Goal: Task Accomplishment & Management: Complete application form

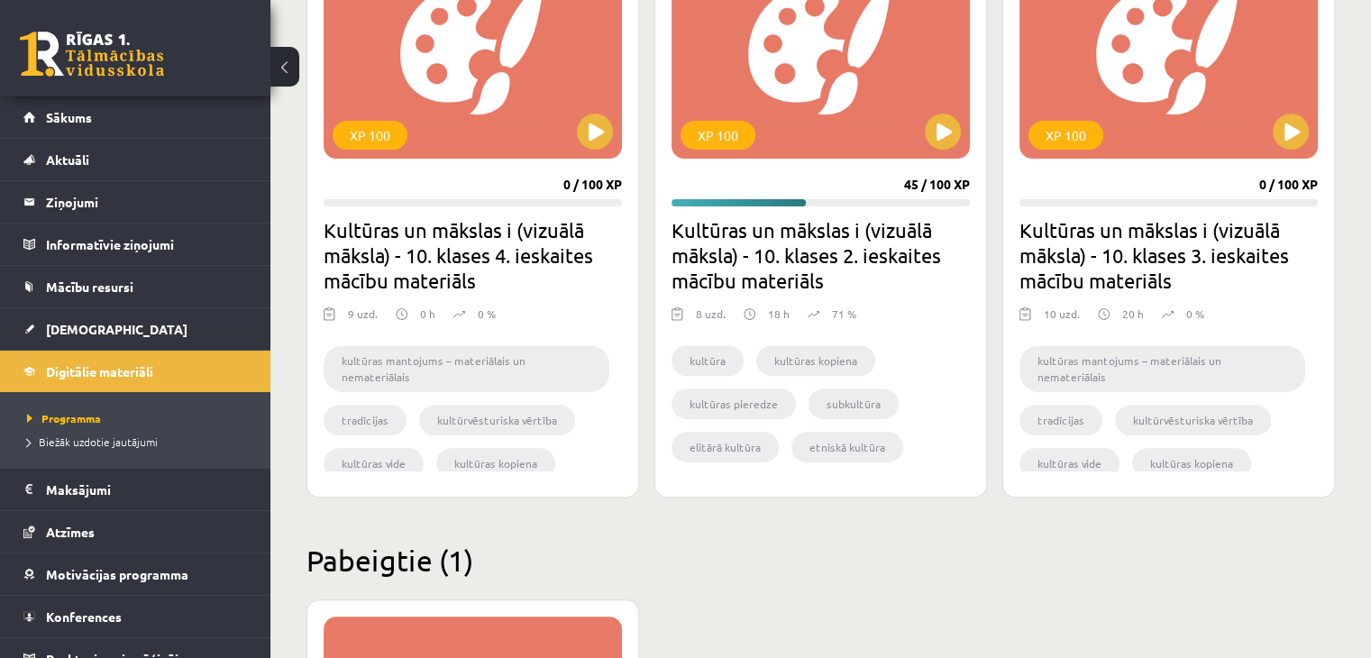
scroll to position [597, 0]
click at [944, 120] on button at bounding box center [943, 132] width 36 height 36
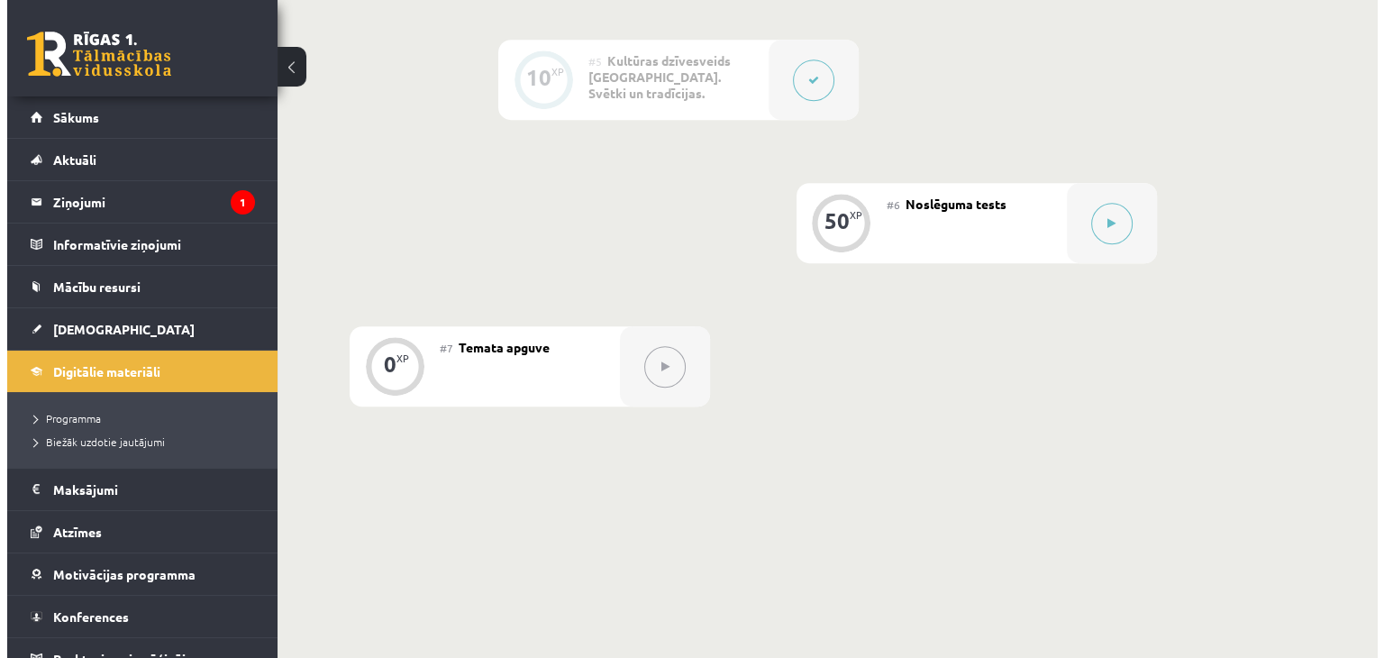
scroll to position [1178, 0]
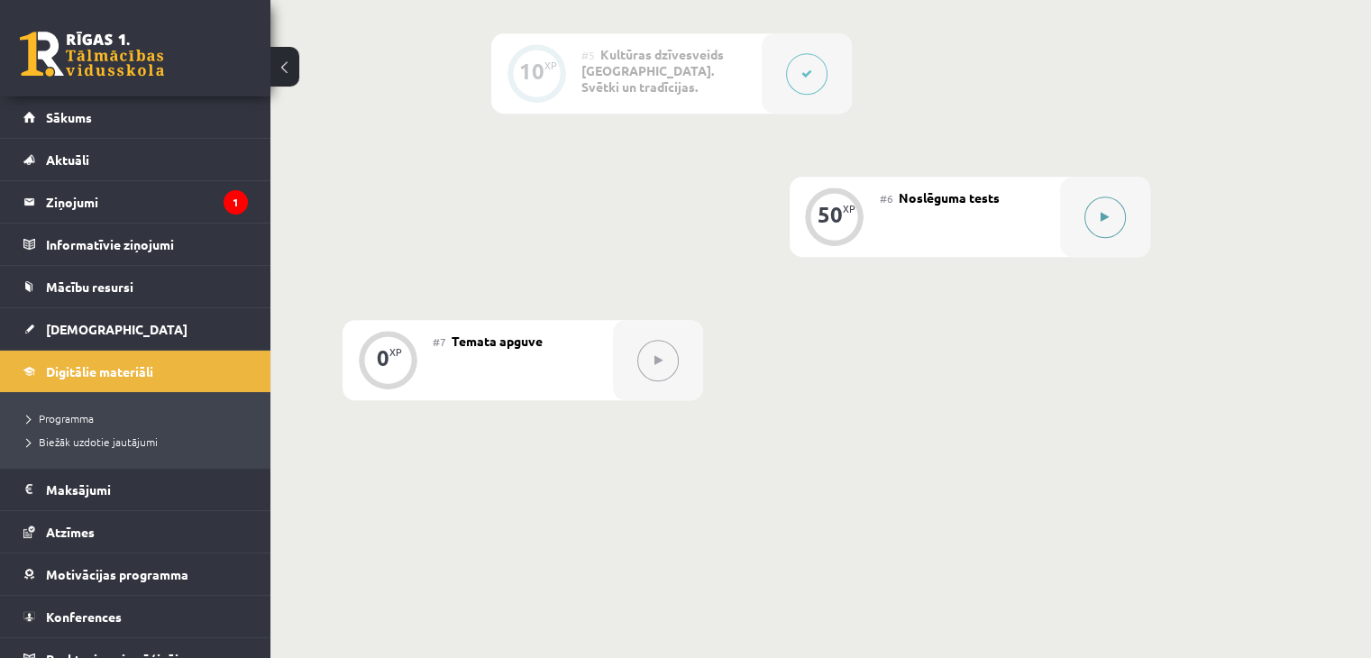
click at [1103, 214] on icon at bounding box center [1104, 217] width 8 height 11
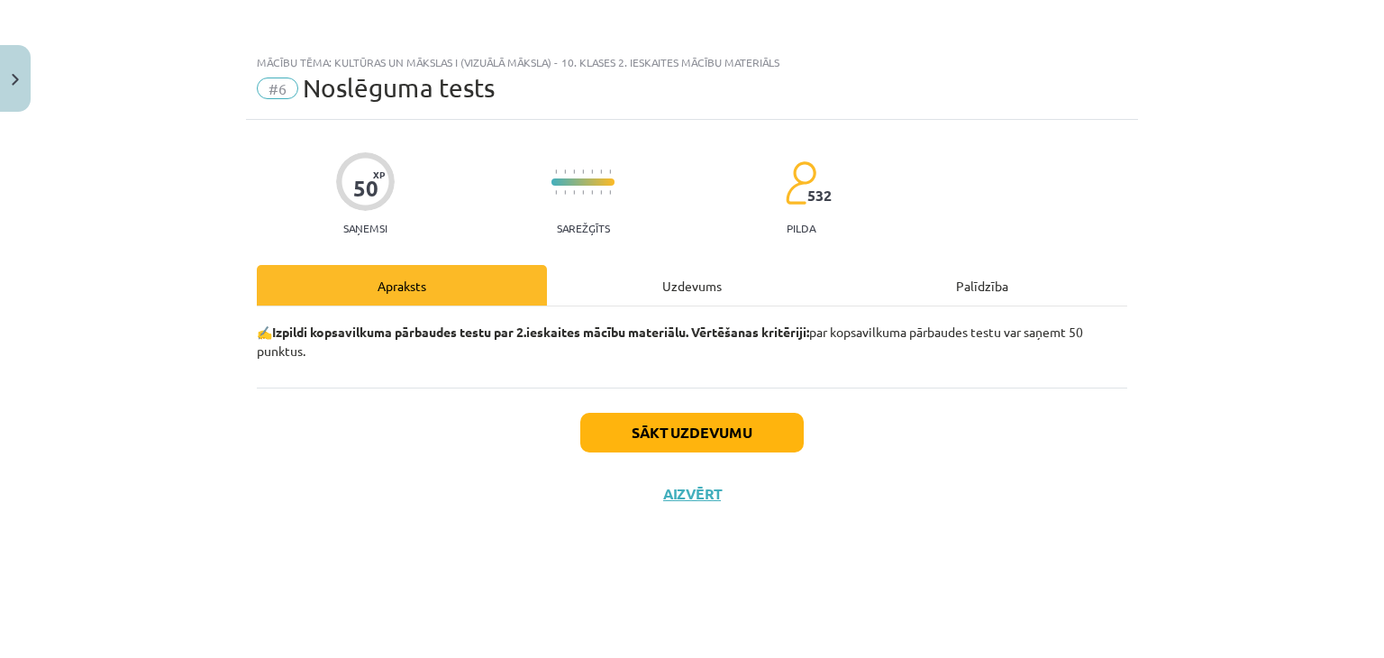
click at [688, 286] on div "Uzdevums" at bounding box center [692, 285] width 290 height 41
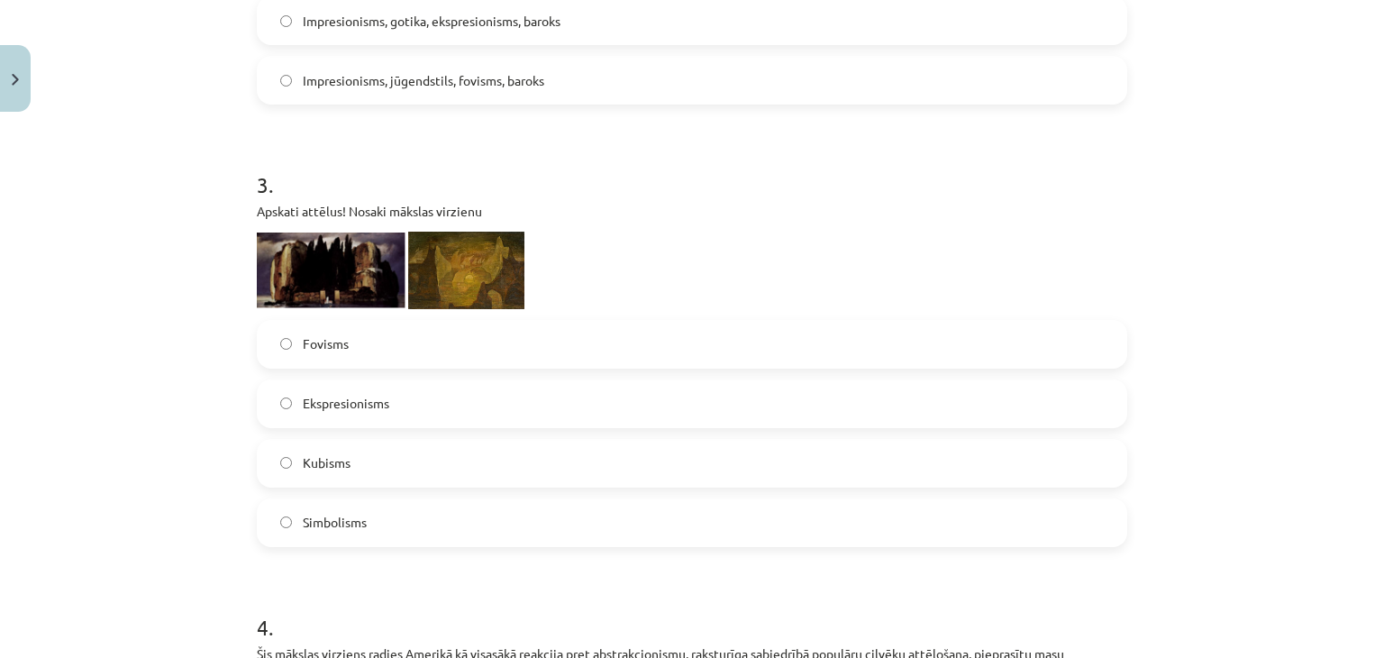
scroll to position [1251, 0]
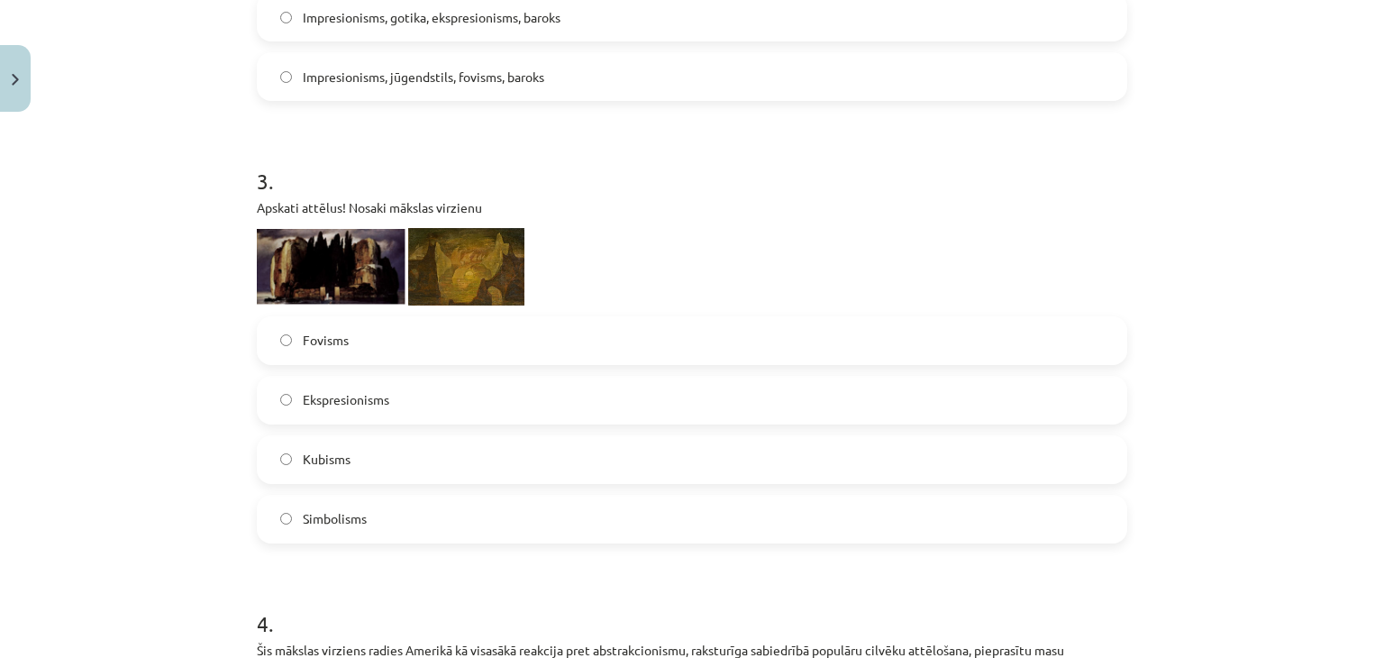
click at [313, 255] on img at bounding box center [331, 266] width 149 height 75
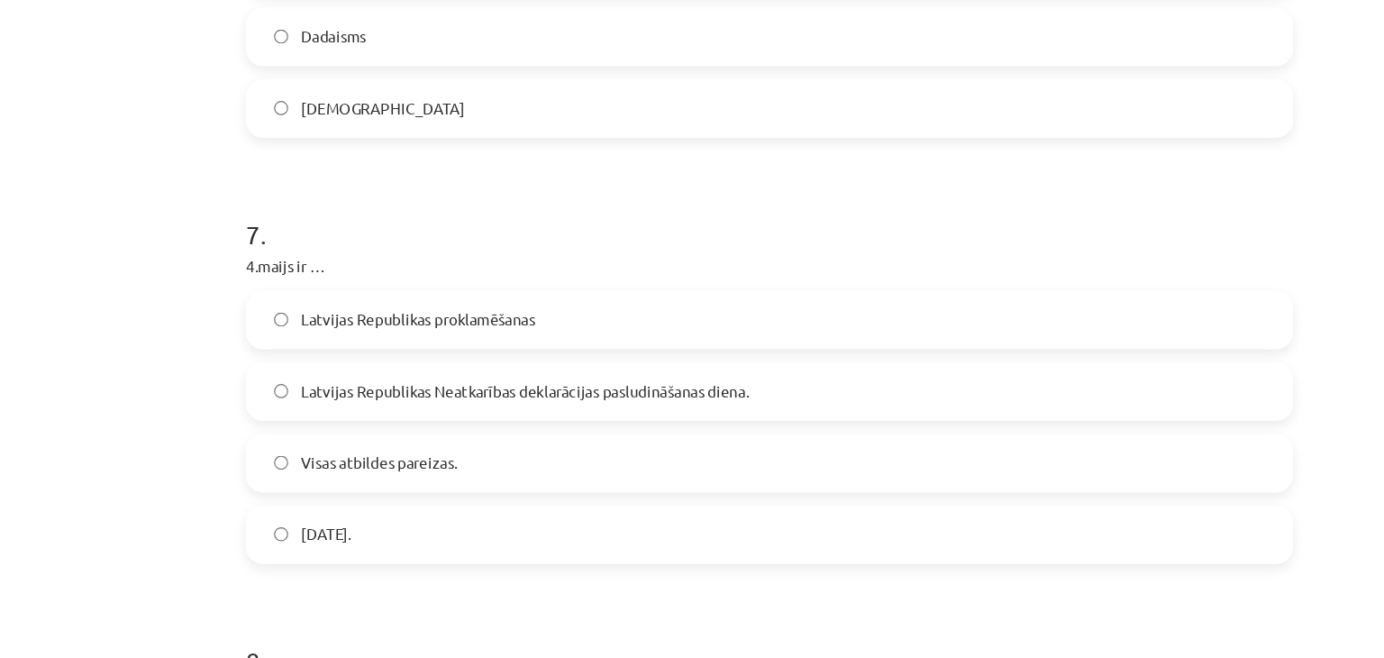
scroll to position [2775, 0]
click at [392, 363] on span "Latvijas Republikas Neatkarības deklarācijas pasludināšanas diena." at bounding box center [489, 368] width 372 height 19
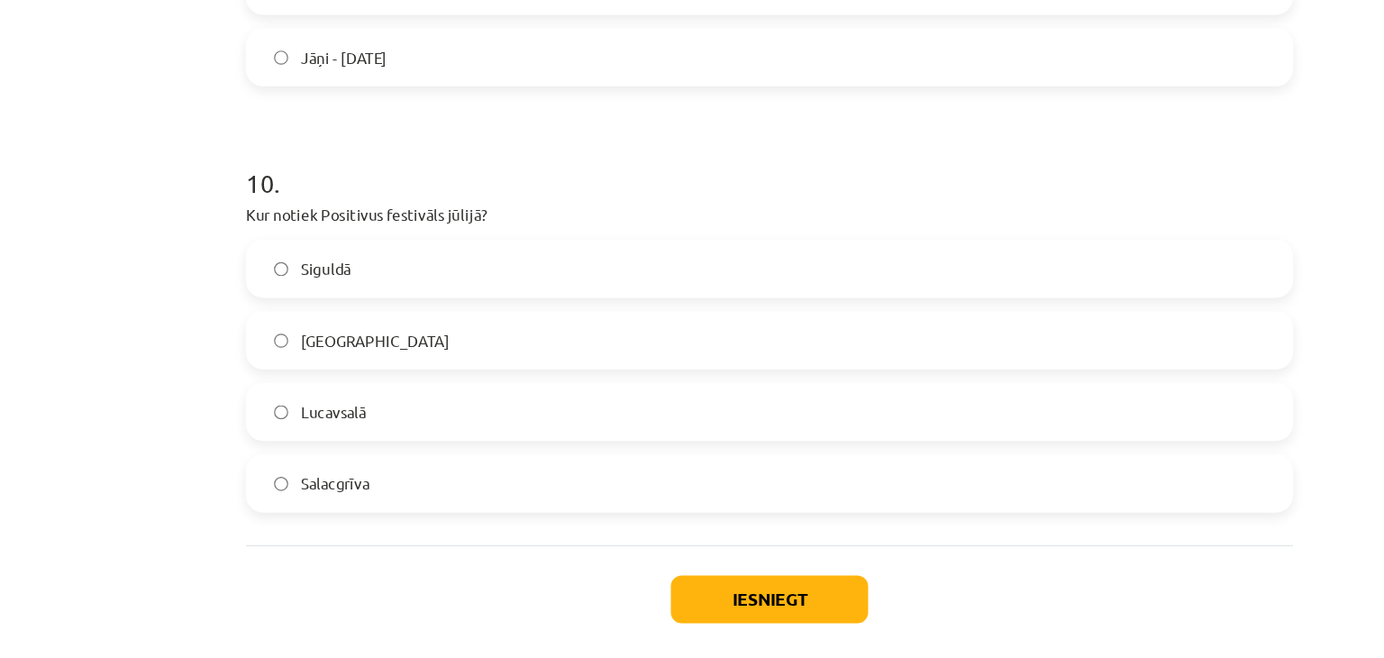
scroll to position [4004, 0]
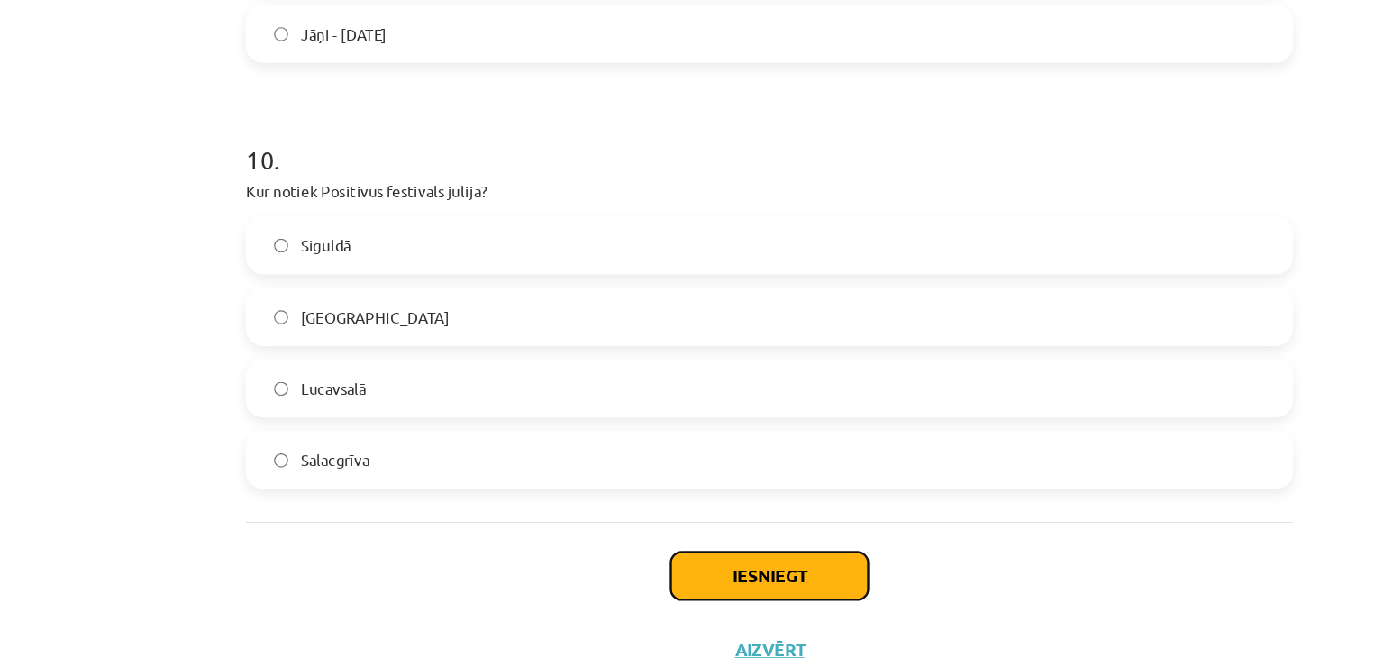
click at [725, 514] on button "Iesniegt" at bounding box center [692, 521] width 164 height 40
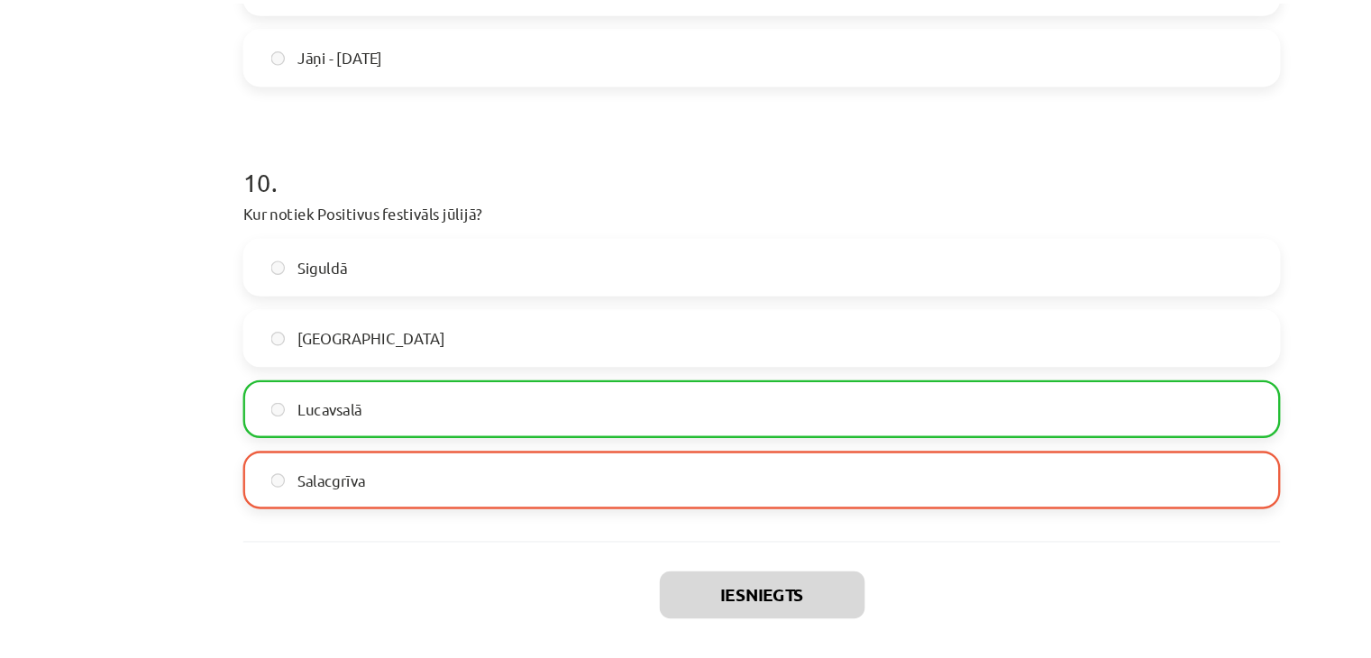
scroll to position [4061, 0]
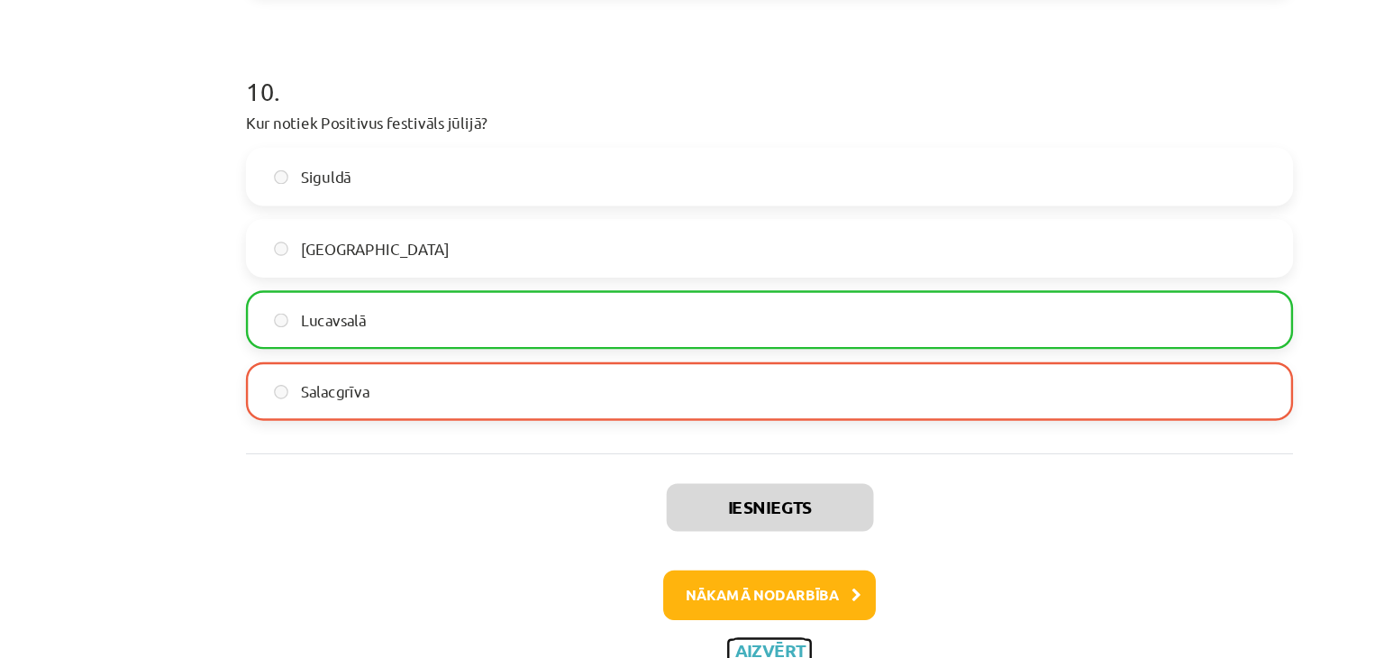
click at [701, 579] on button "Aizvērt" at bounding box center [692, 583] width 68 height 18
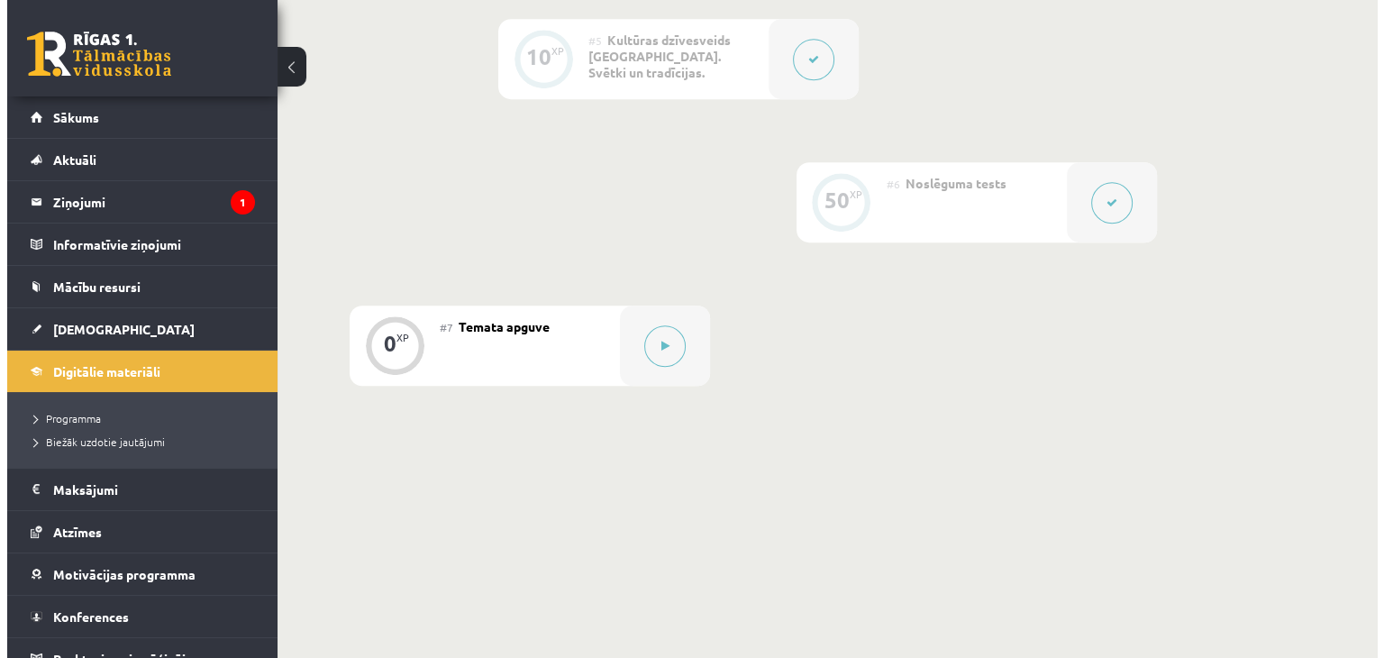
scroll to position [1235, 0]
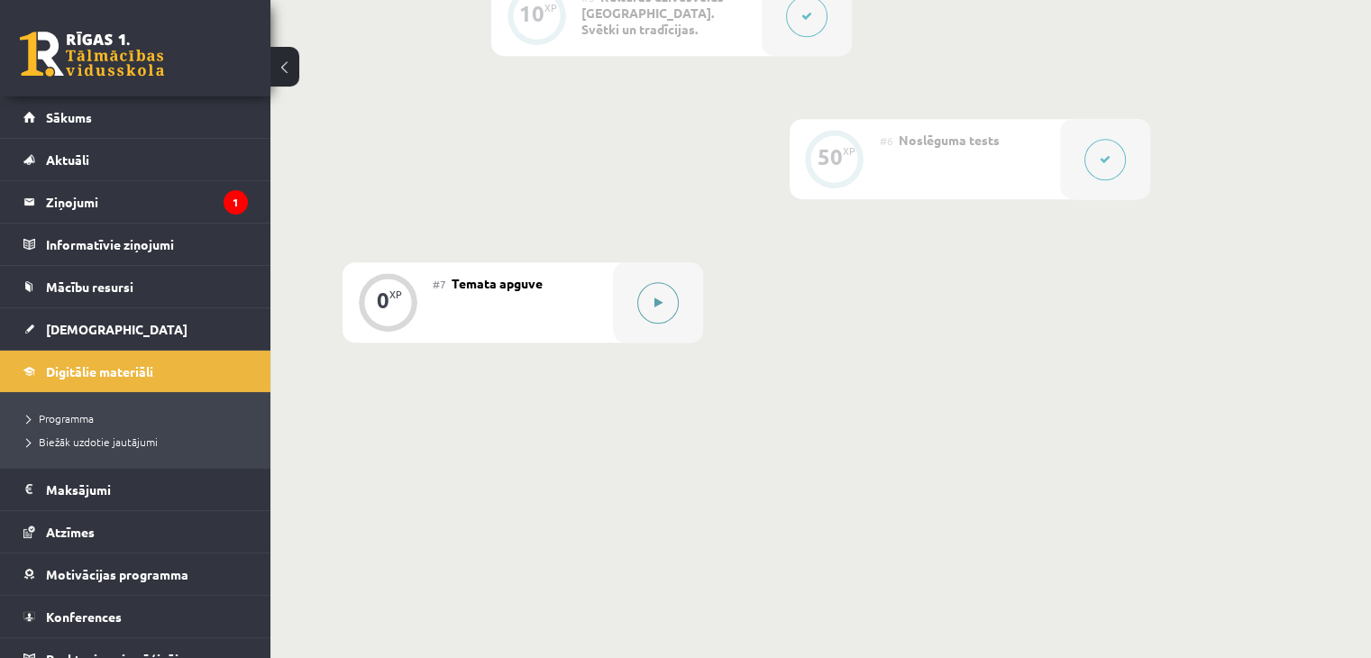
click at [661, 297] on icon at bounding box center [658, 302] width 8 height 11
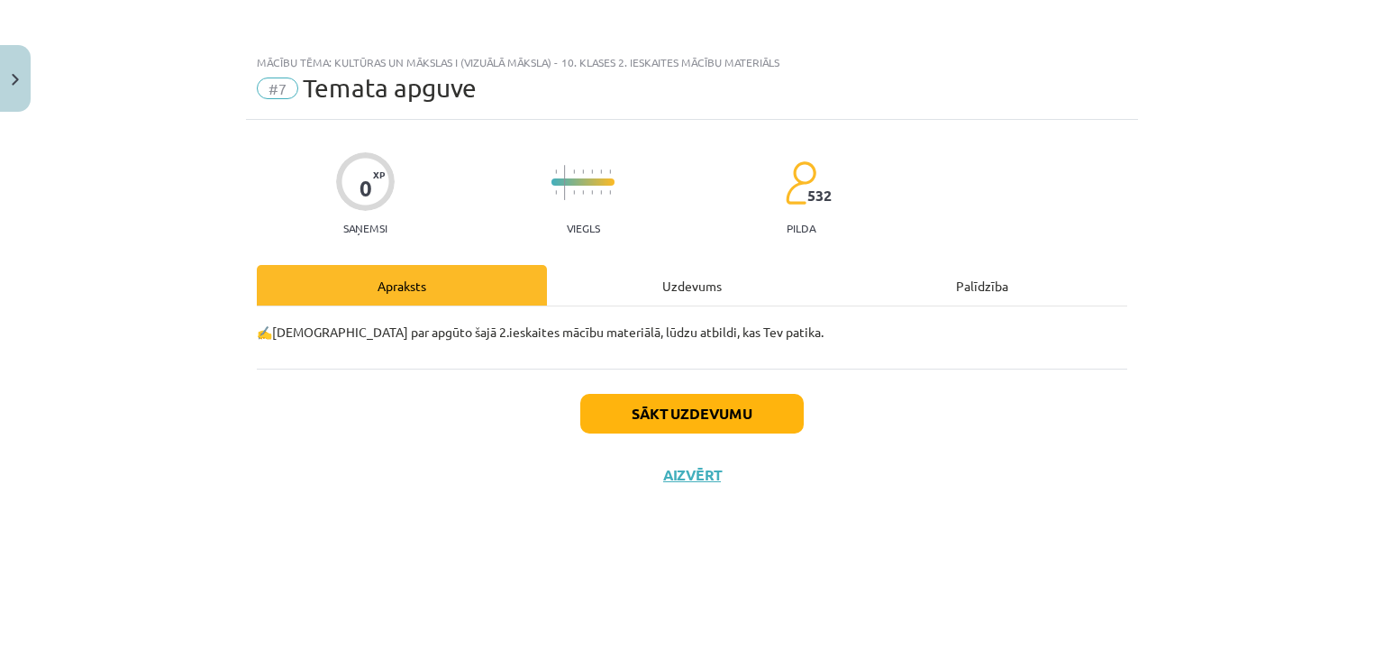
click at [694, 288] on div "Uzdevums" at bounding box center [692, 285] width 290 height 41
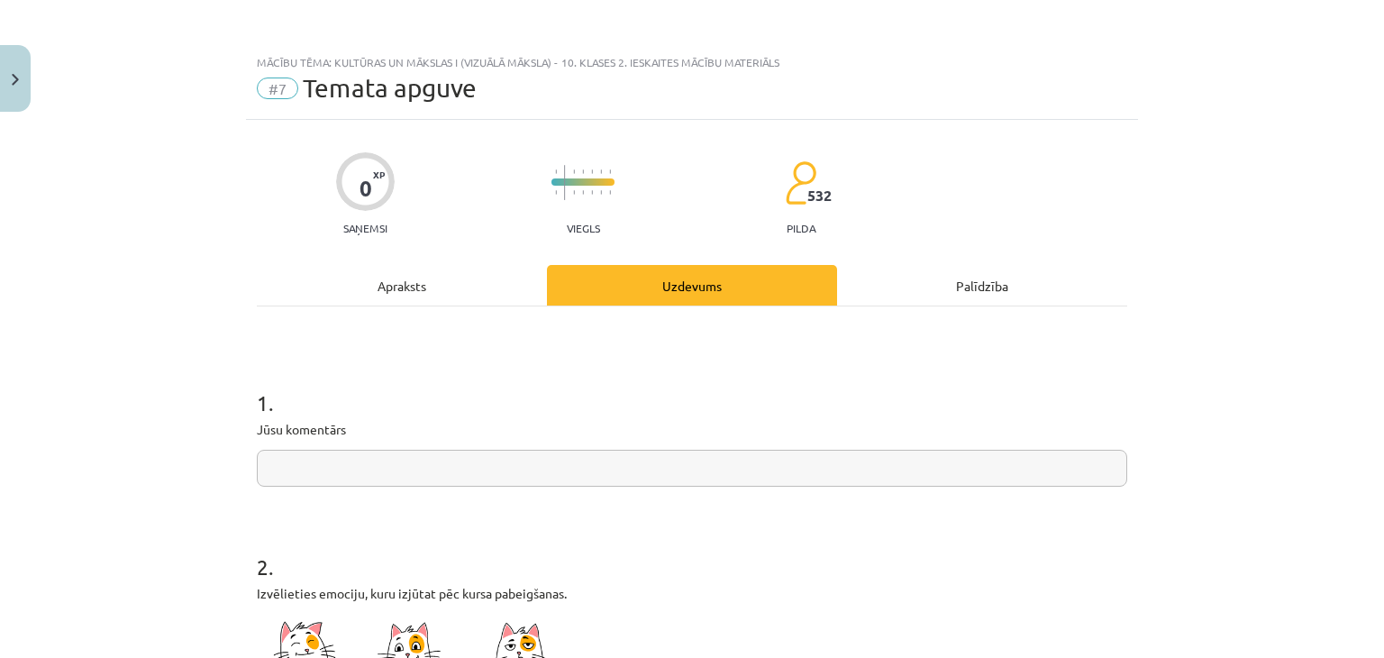
click at [415, 278] on div "Apraksts" at bounding box center [402, 285] width 290 height 41
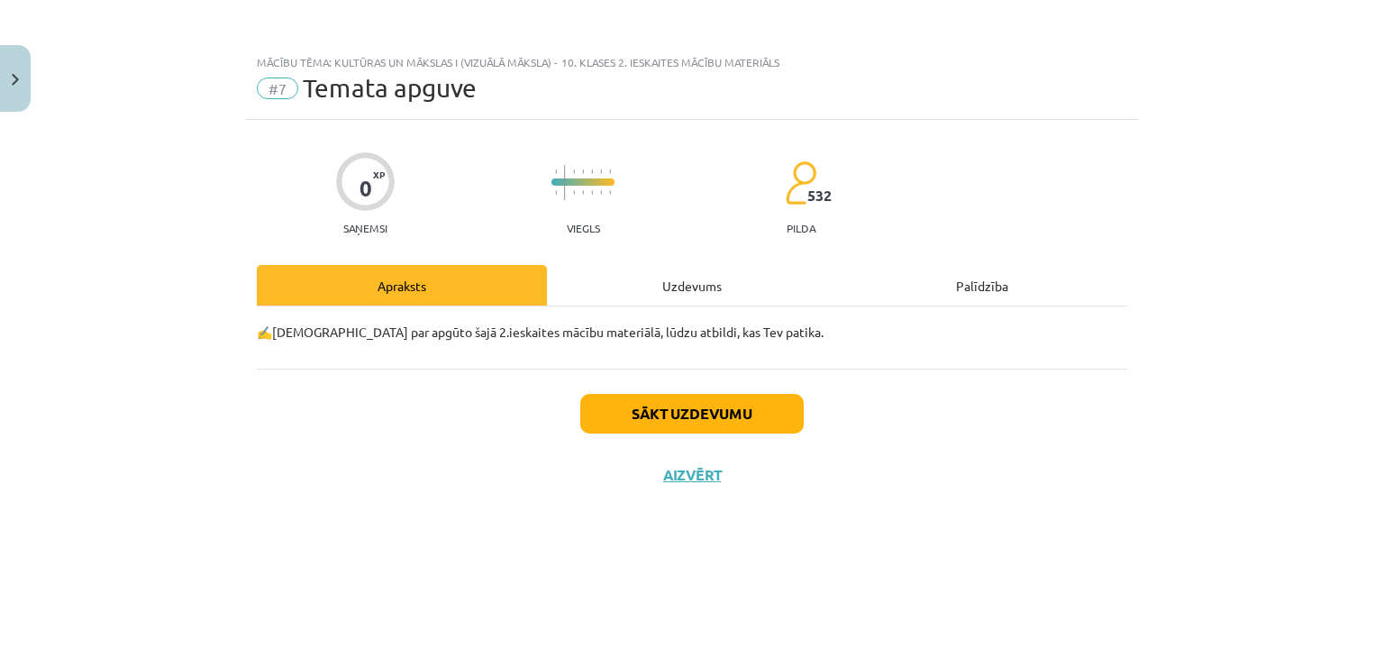
click at [661, 277] on div "Uzdevums" at bounding box center [692, 285] width 290 height 41
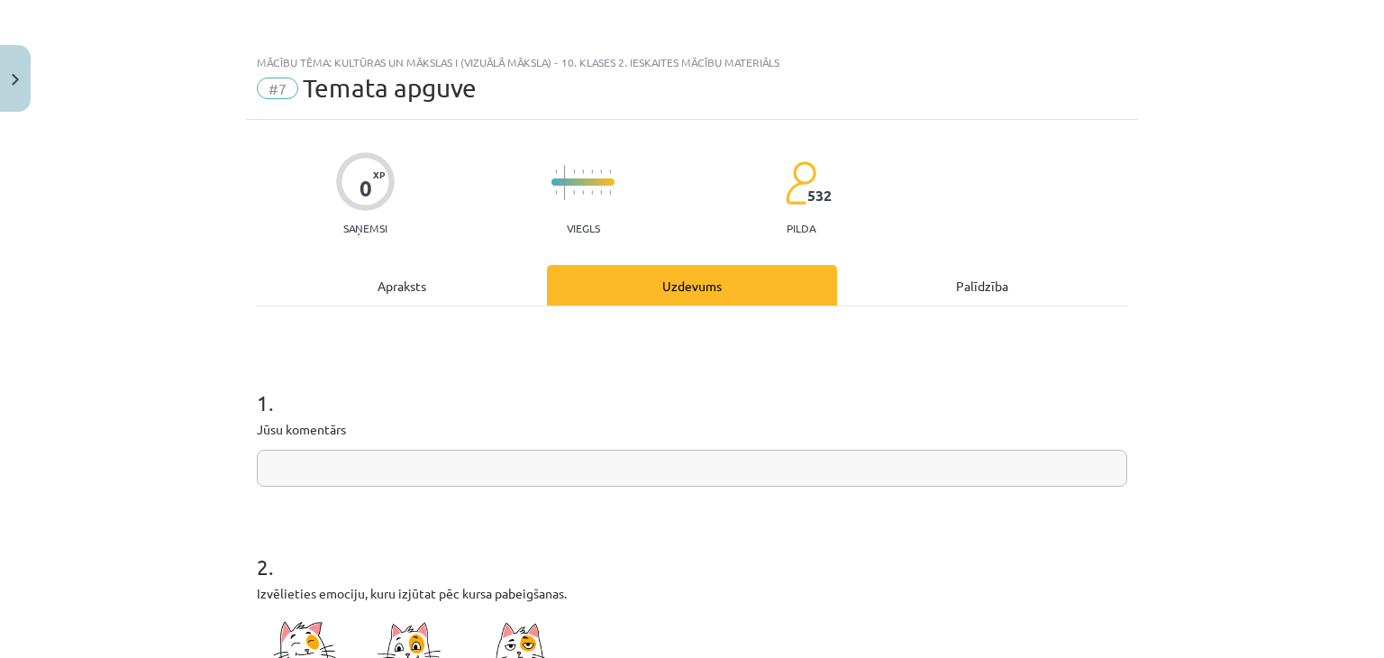
click at [346, 482] on input "text" at bounding box center [692, 468] width 871 height 37
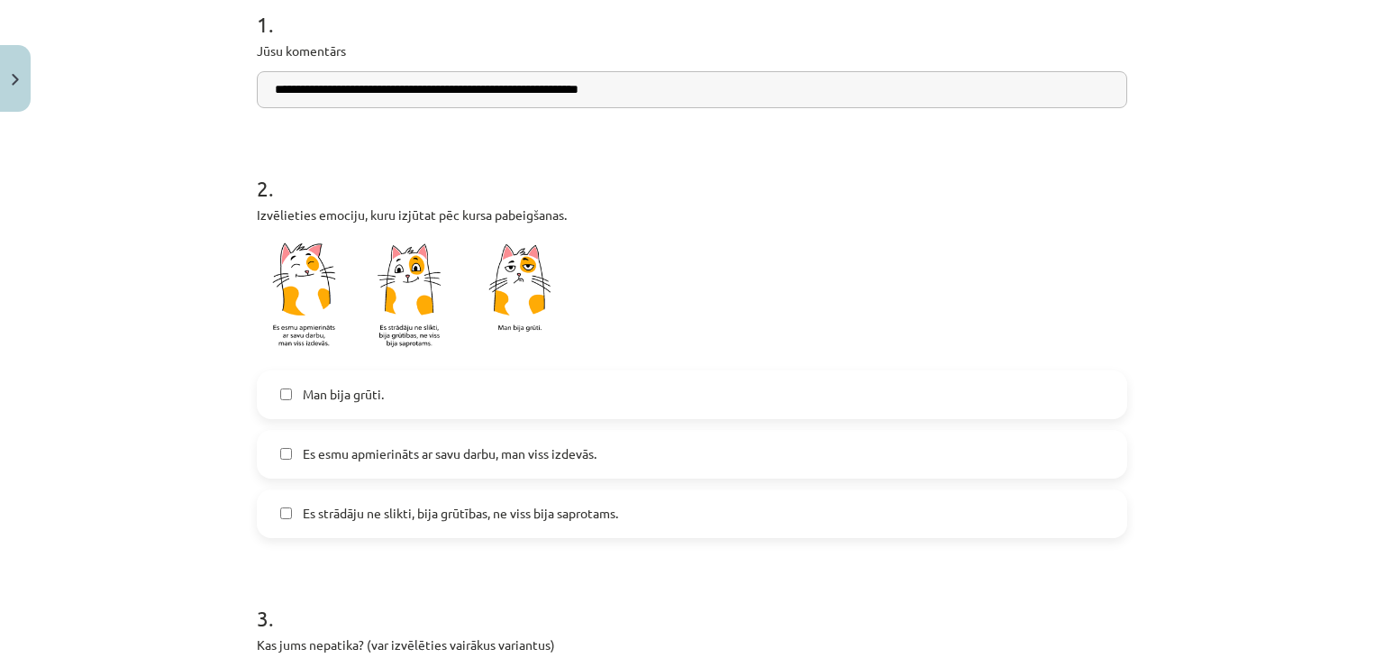
scroll to position [377, 0]
type input "**********"
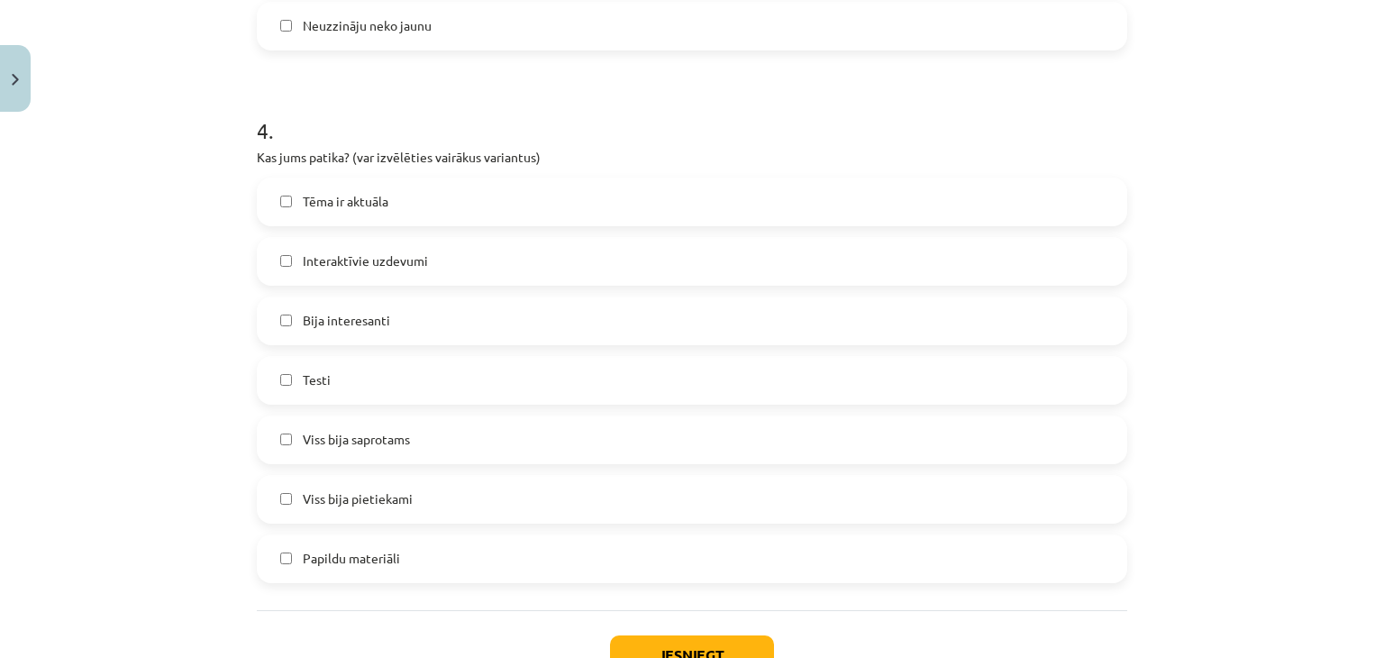
scroll to position [1417, 0]
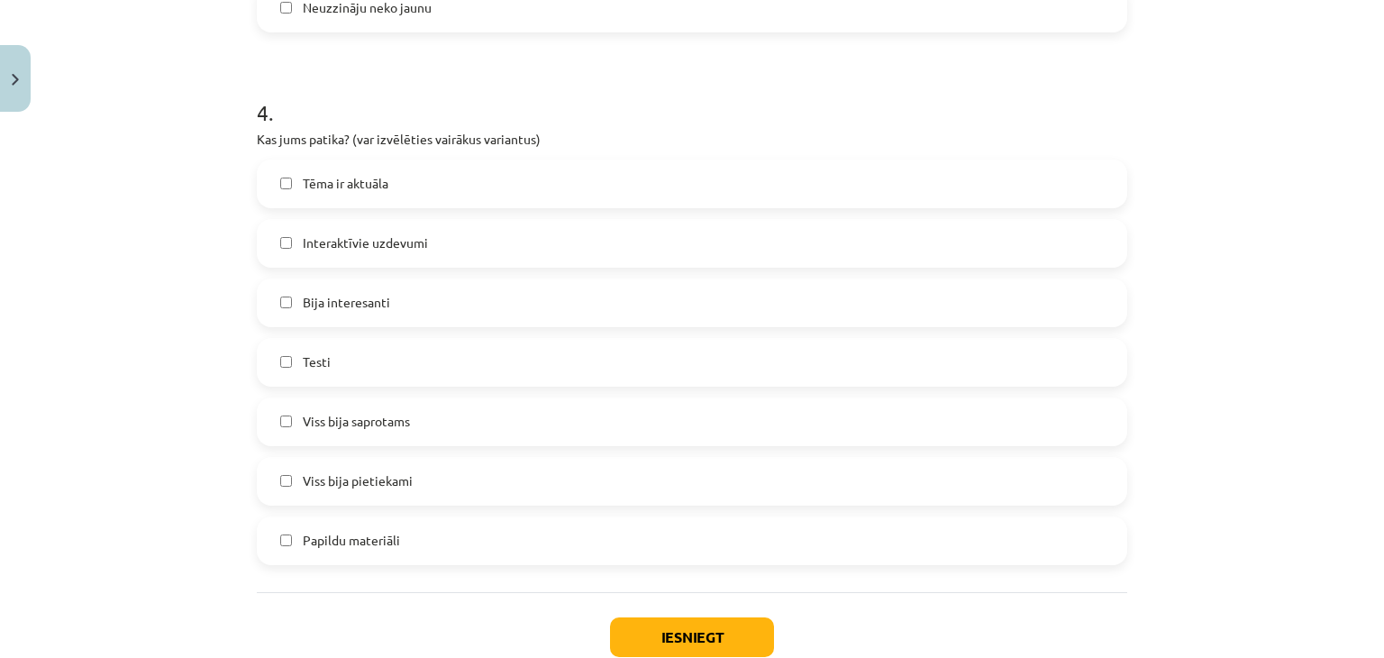
click at [270, 300] on label "Bija interesanti" at bounding box center [692, 302] width 867 height 45
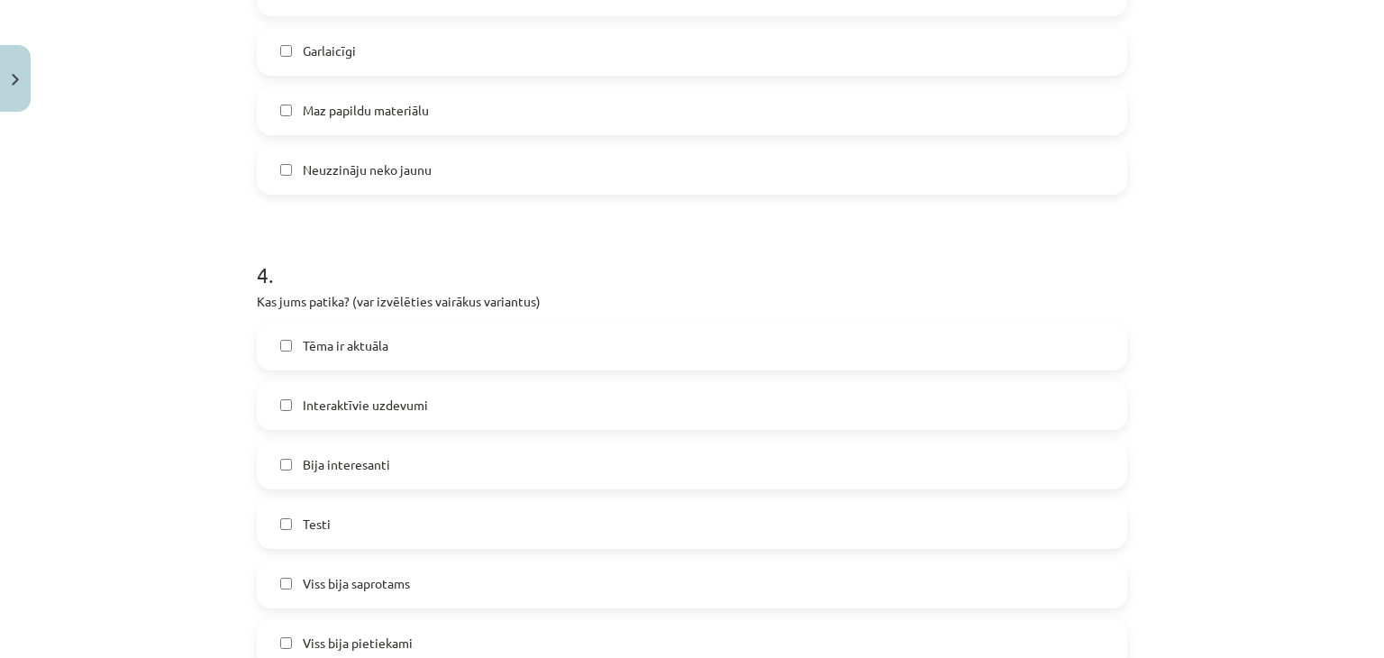
scroll to position [1532, 0]
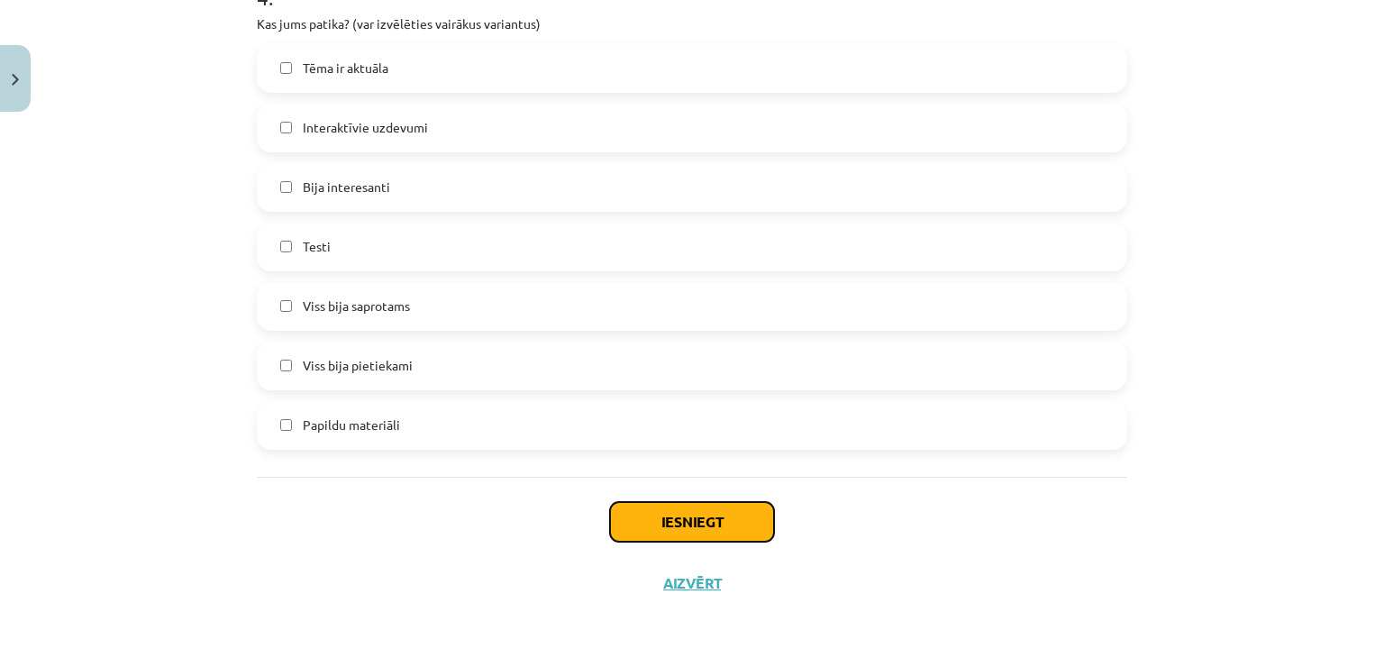
click at [743, 523] on button "Iesniegt" at bounding box center [692, 522] width 164 height 40
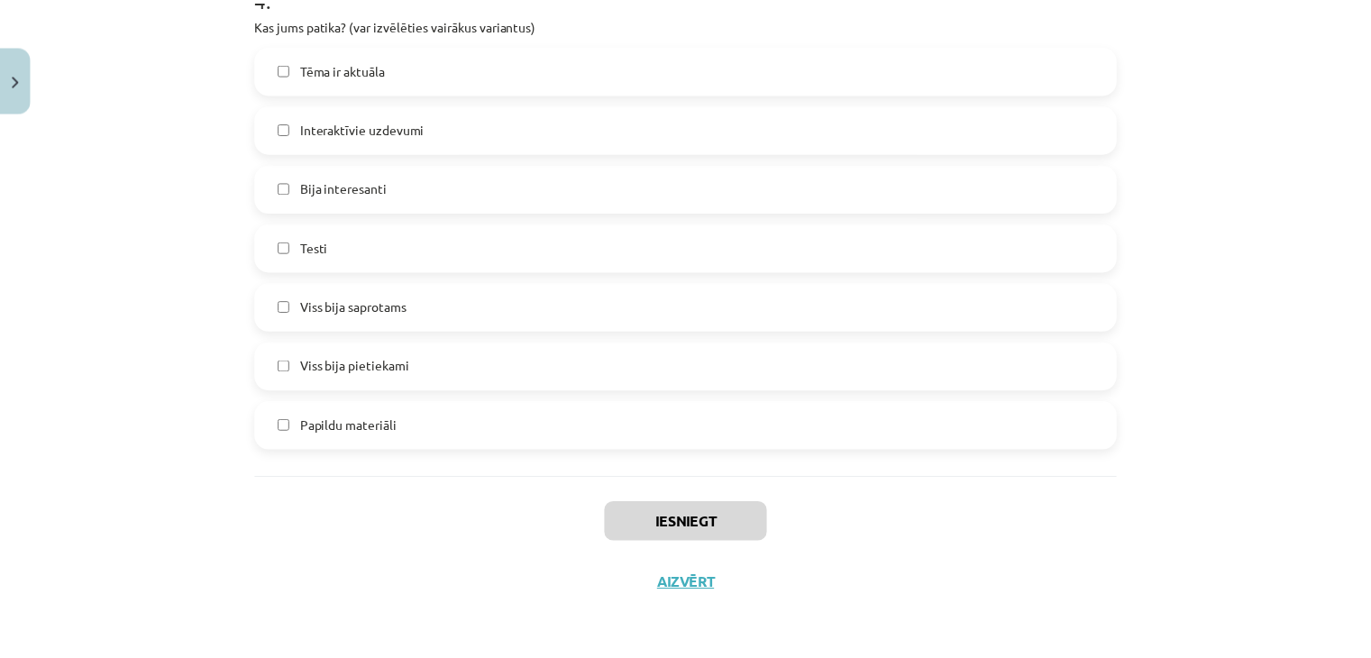
scroll to position [1234, 0]
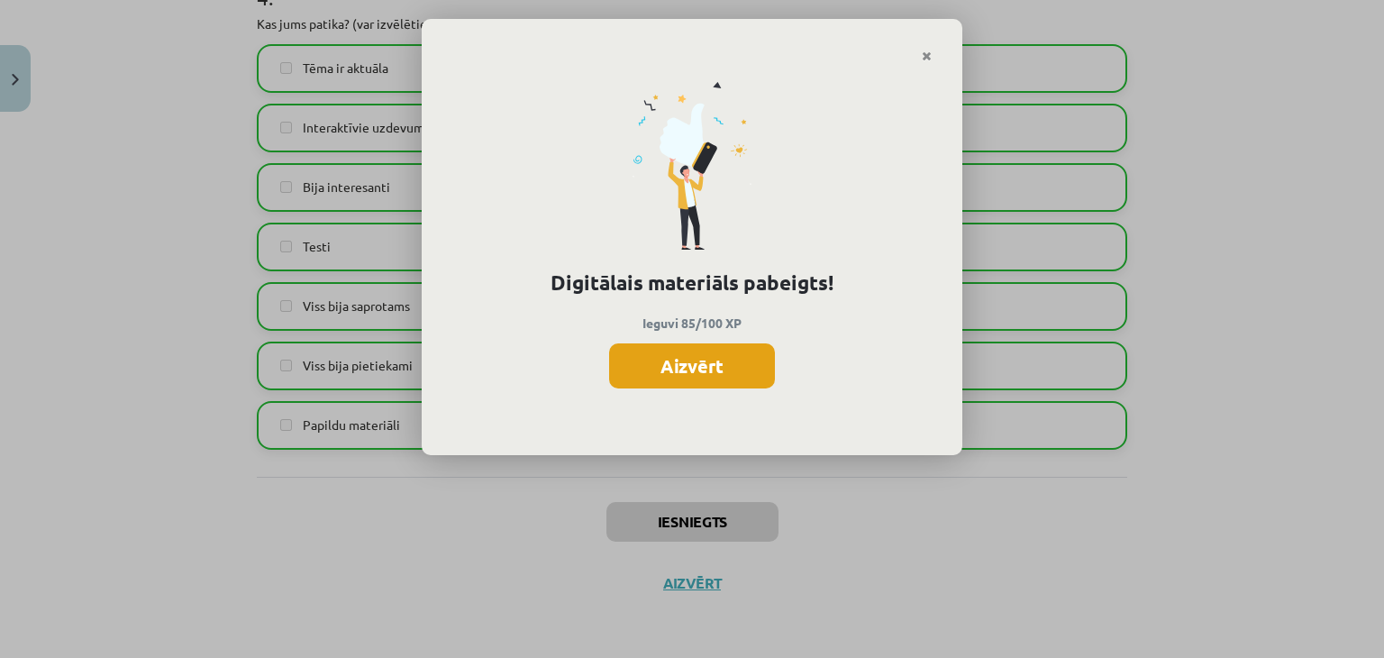
click at [670, 361] on button "Aizvērt" at bounding box center [692, 365] width 166 height 45
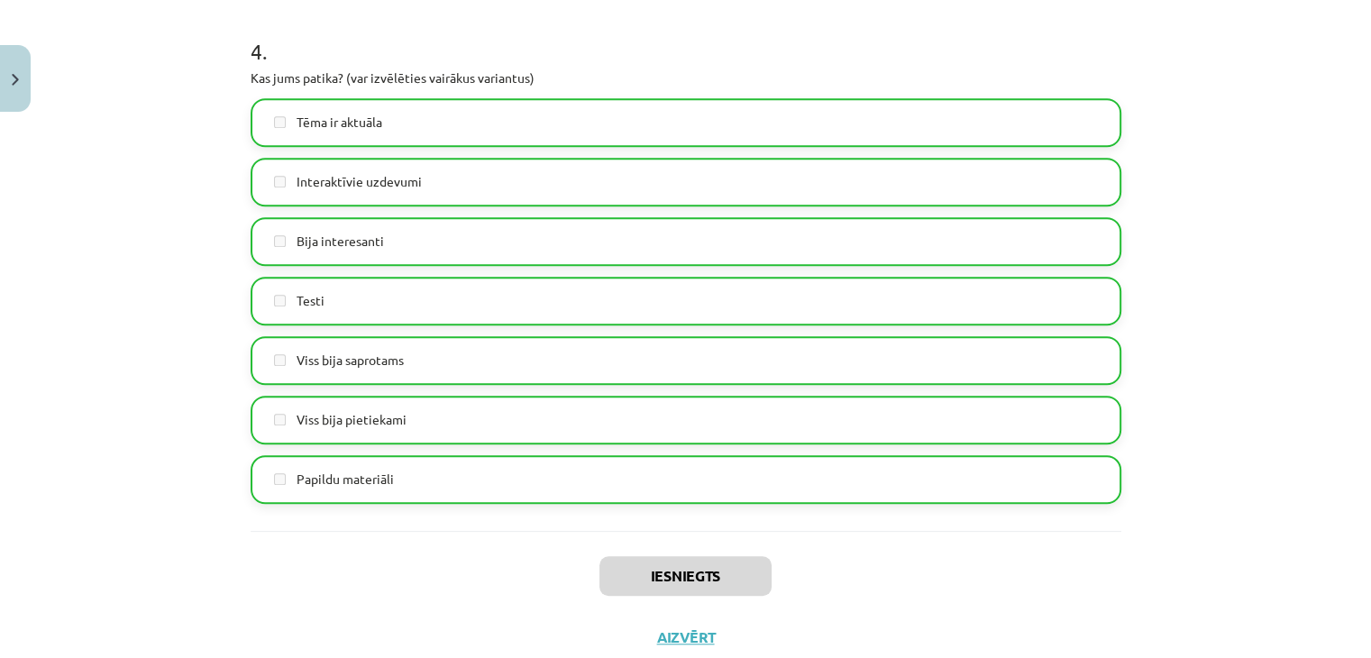
scroll to position [1532, 0]
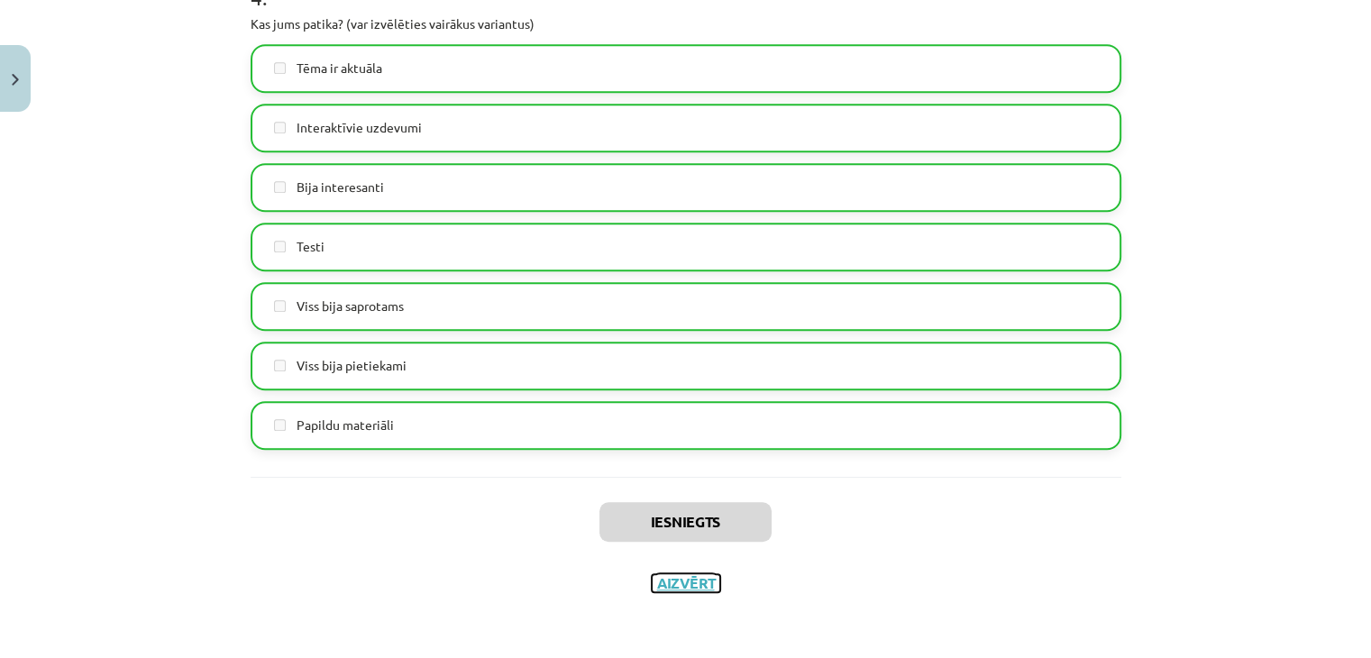
click at [684, 589] on button "Aizvērt" at bounding box center [686, 583] width 68 height 18
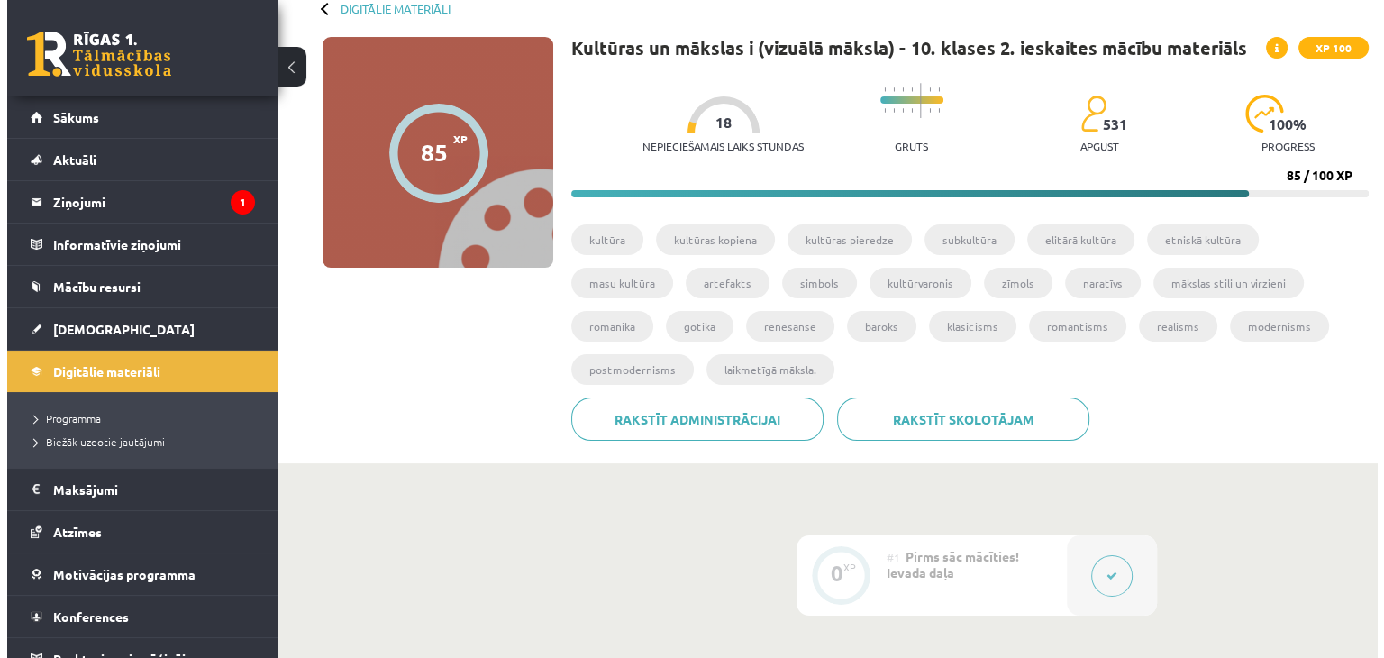
scroll to position [0, 0]
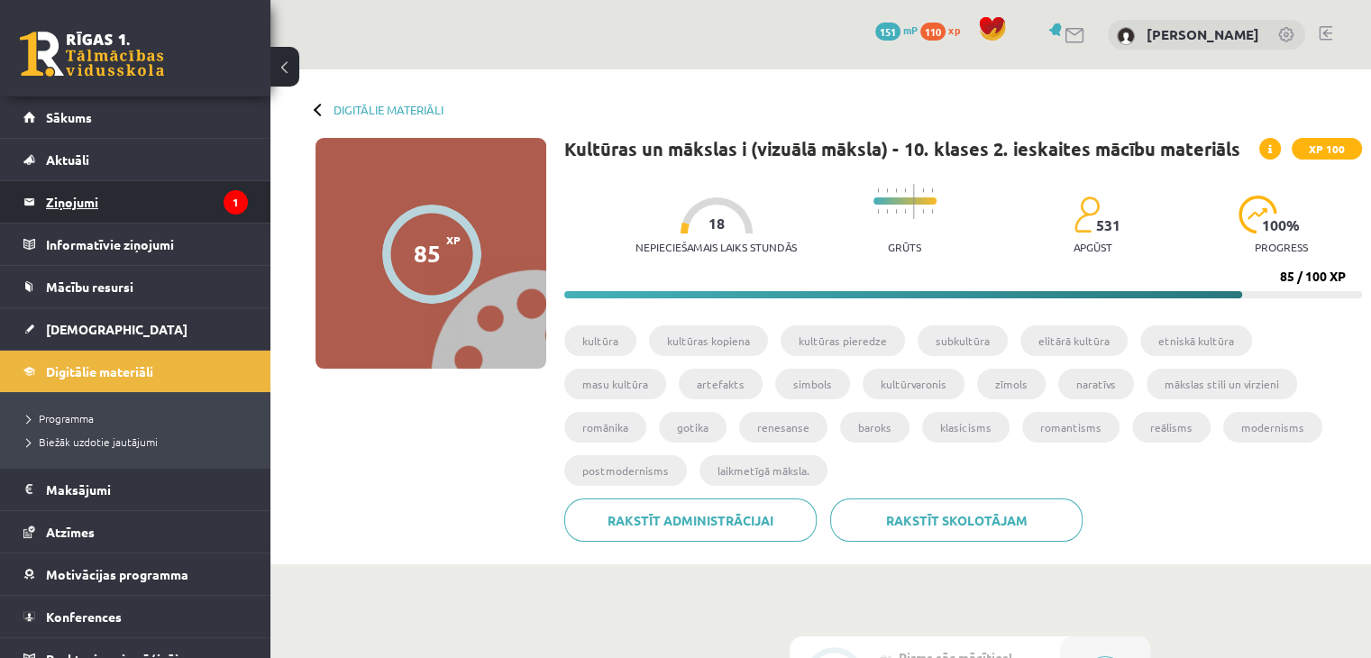
click at [193, 206] on legend "Ziņojumi 1" at bounding box center [147, 201] width 202 height 41
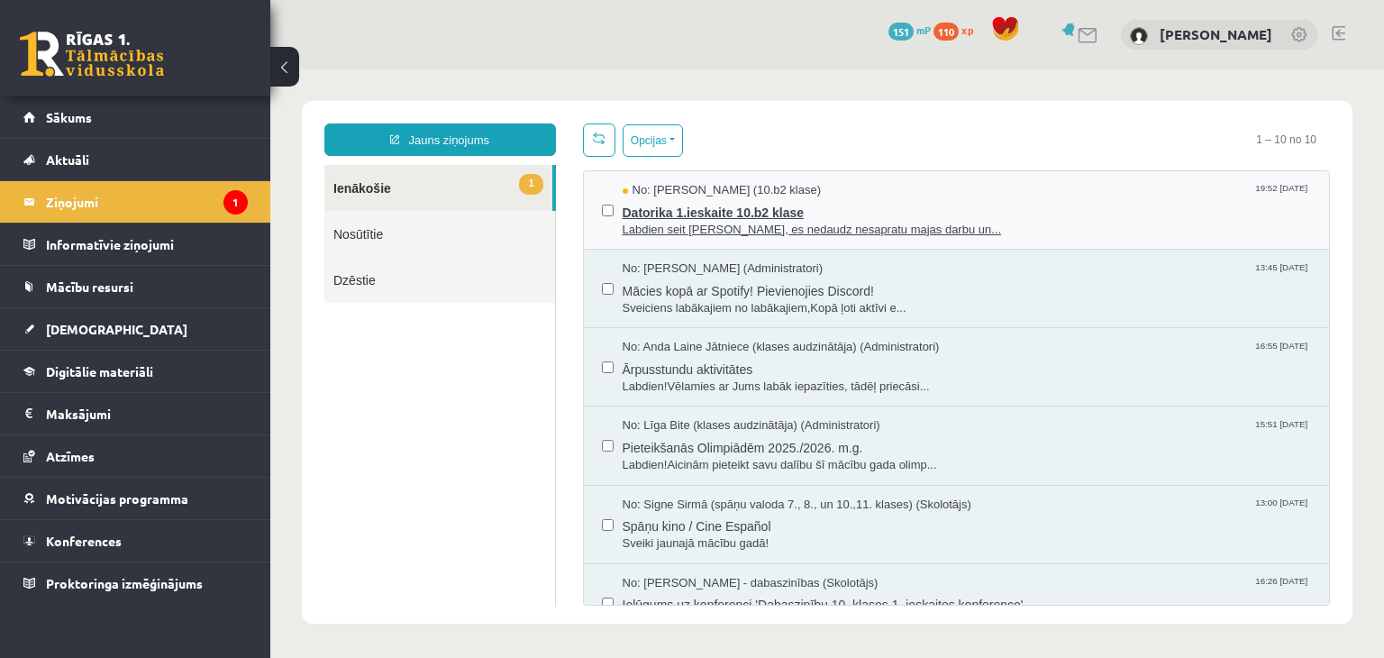
click at [1011, 218] on span "Datorika 1.ieskaite 10.b2 klase" at bounding box center [967, 210] width 689 height 23
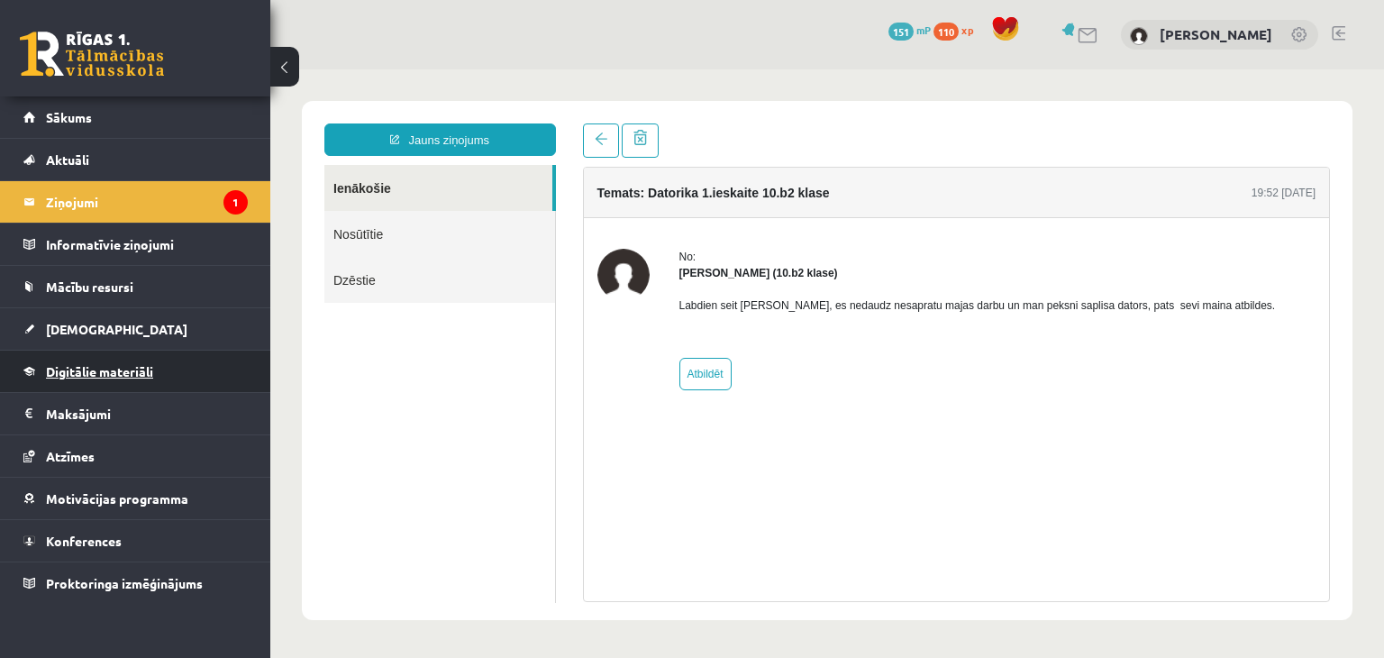
click at [197, 371] on link "Digitālie materiāli" at bounding box center [135, 371] width 224 height 41
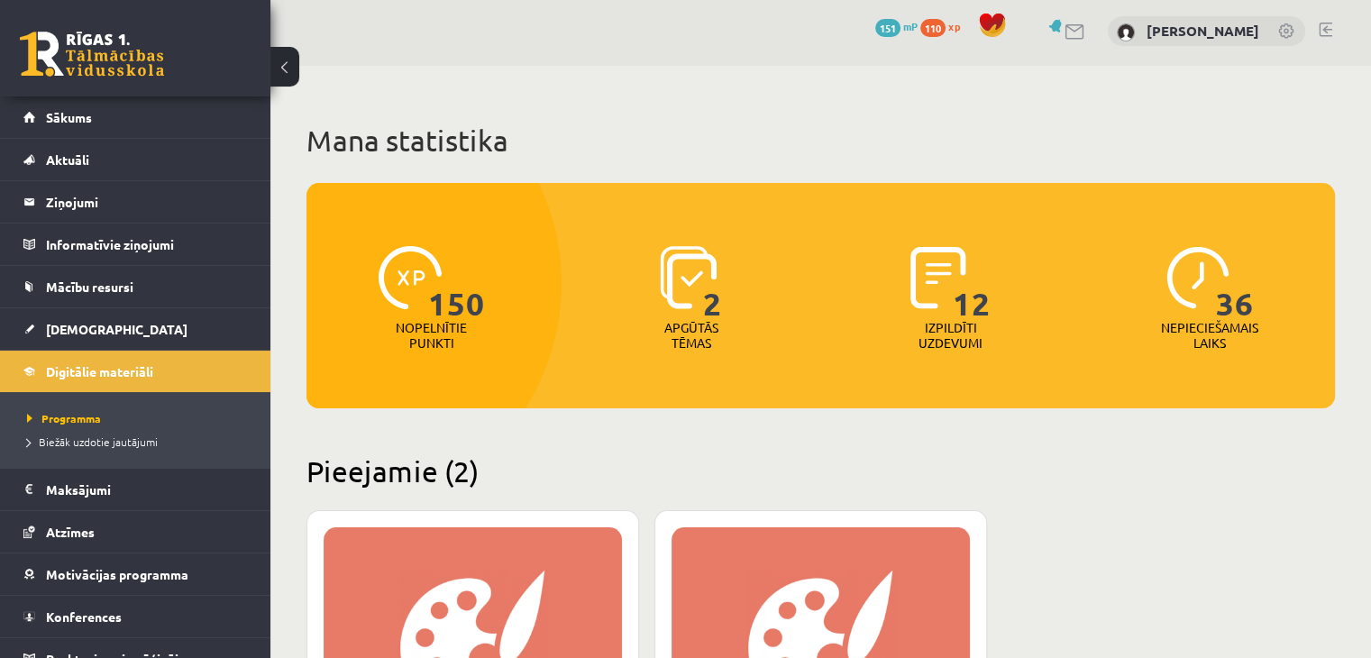
scroll to position [4, 0]
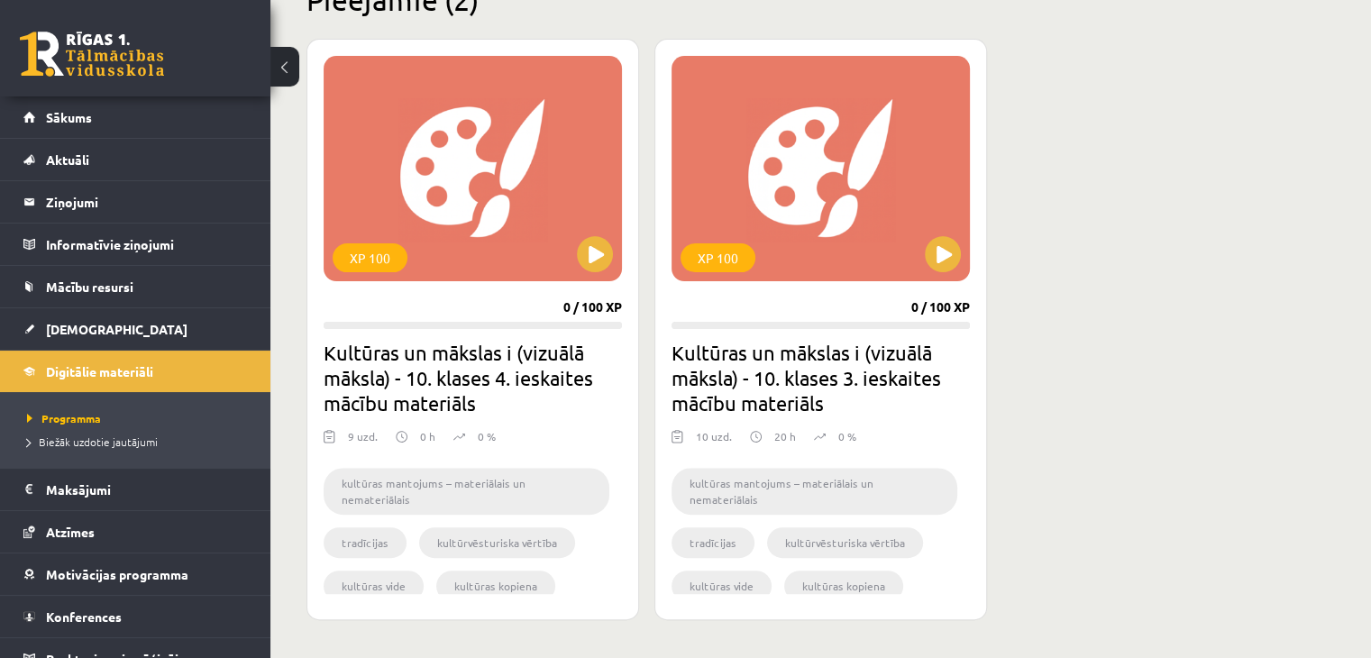
scroll to position [474, 0]
click at [139, 340] on link "[DEMOGRAPHIC_DATA]" at bounding box center [135, 328] width 224 height 41
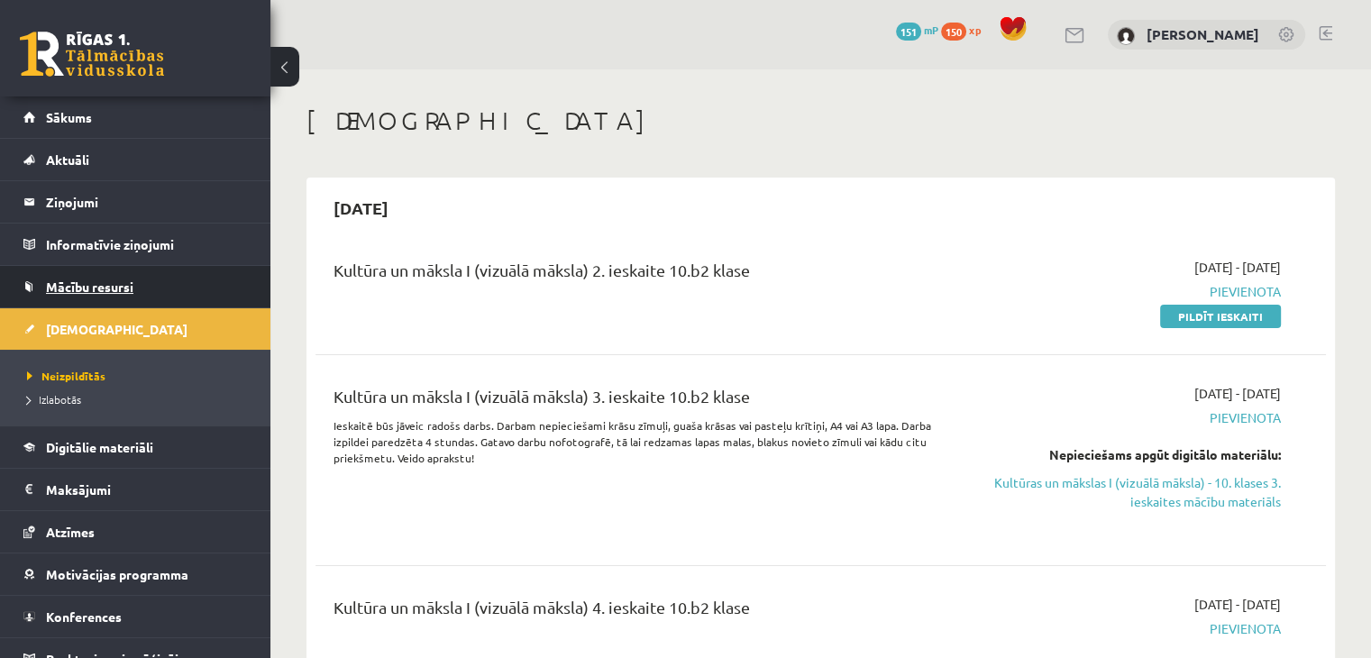
click at [159, 290] on link "Mācību resursi" at bounding box center [135, 286] width 224 height 41
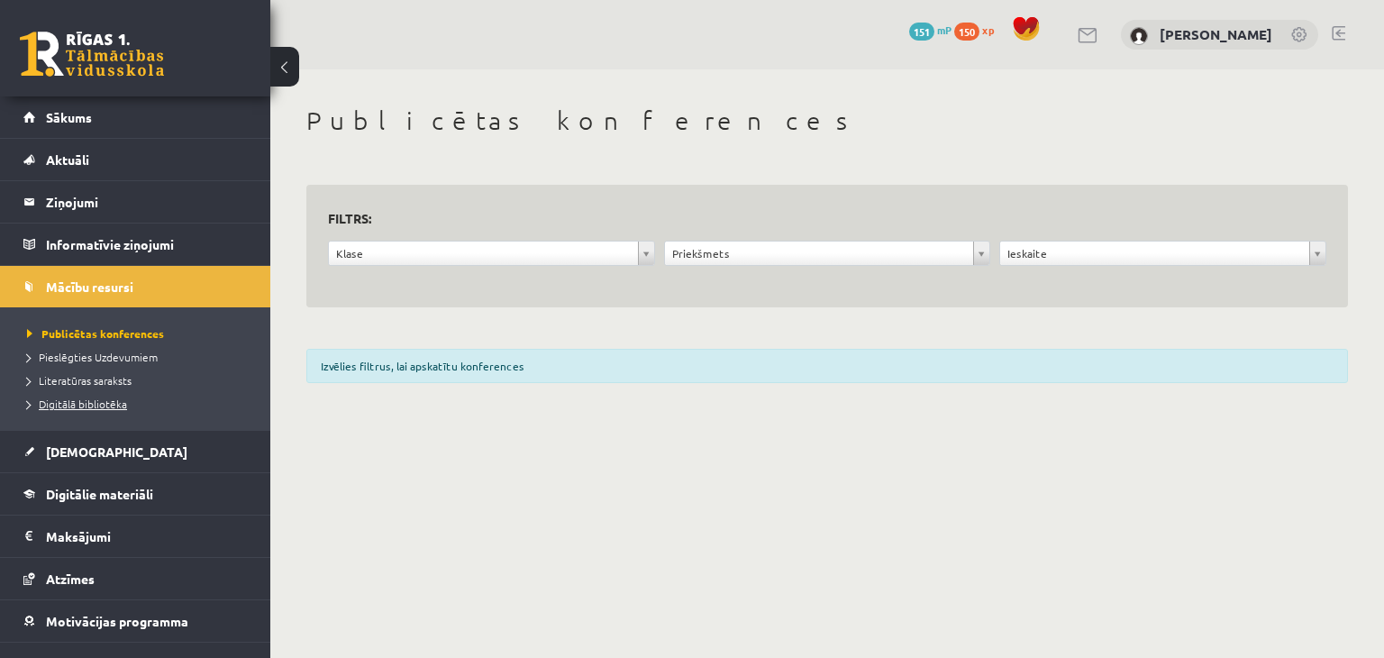
click at [111, 396] on link "Digitālā bibliotēka" at bounding box center [139, 404] width 225 height 16
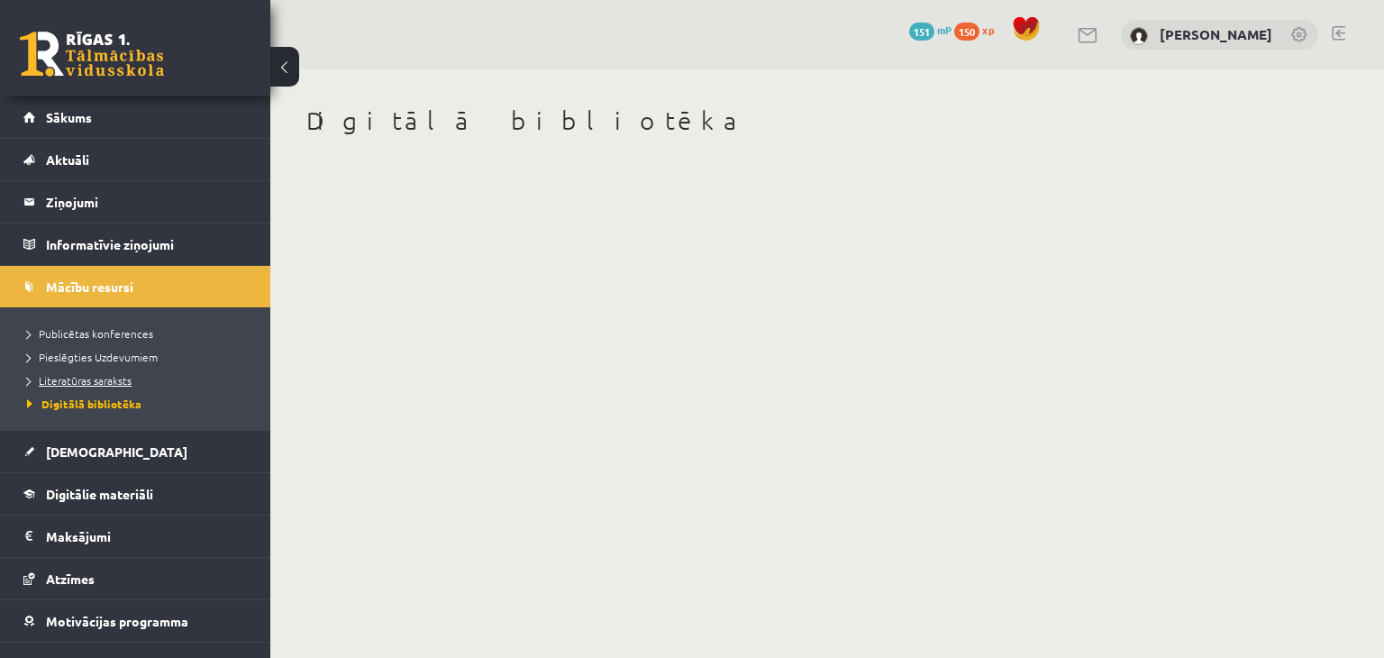
click at [106, 376] on span "Literatūras saraksts" at bounding box center [79, 380] width 105 height 14
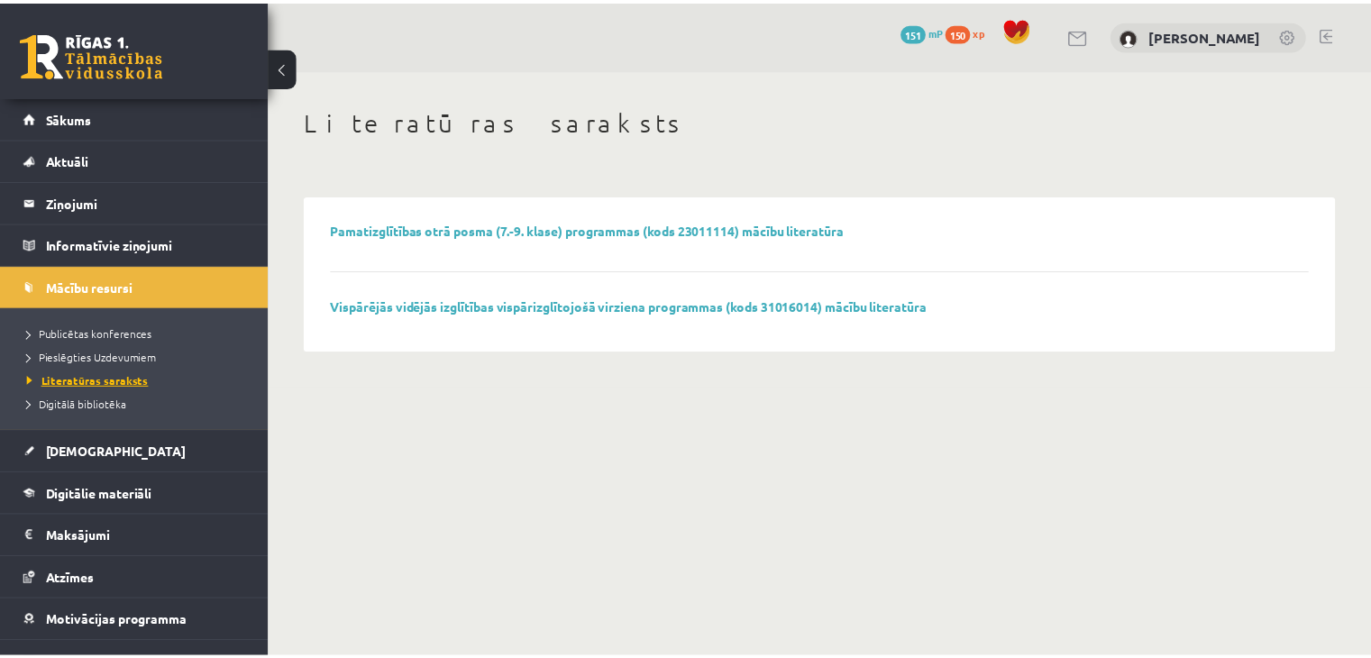
scroll to position [67, 0]
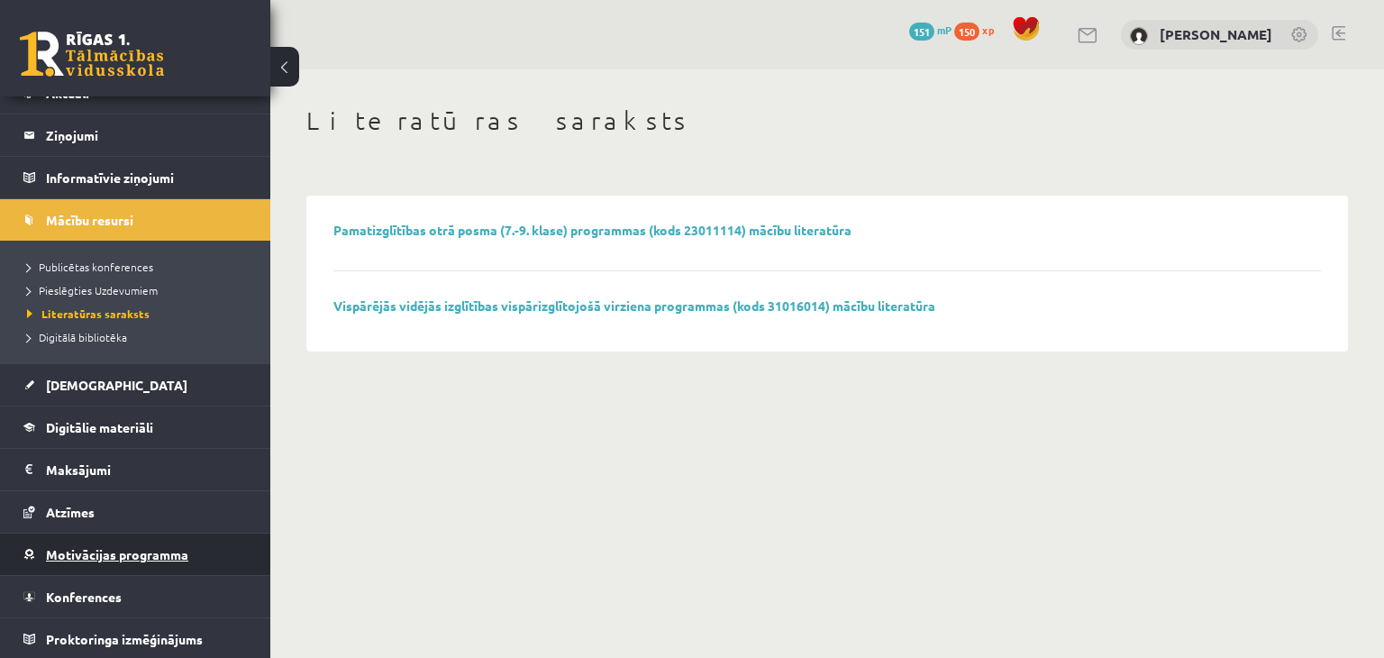
click at [94, 547] on span "Motivācijas programma" at bounding box center [117, 554] width 142 height 16
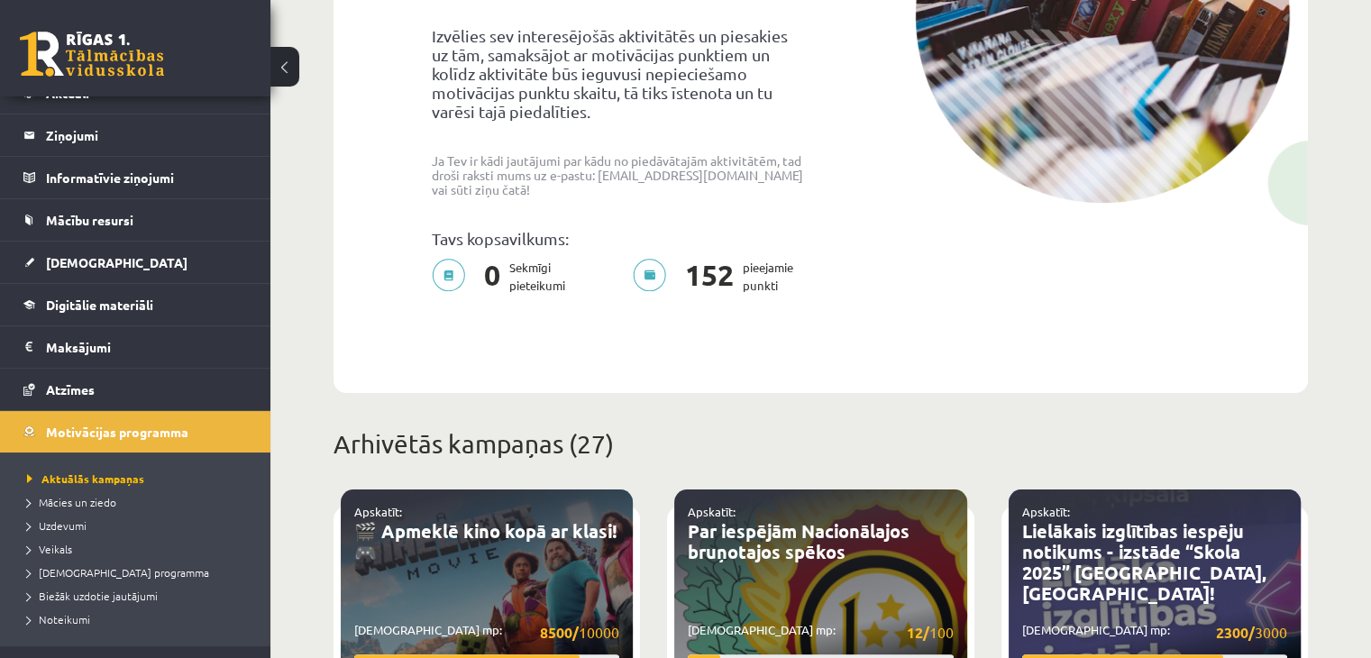
scroll to position [324, 0]
click at [76, 518] on span "Uzdevumi" at bounding box center [56, 525] width 59 height 14
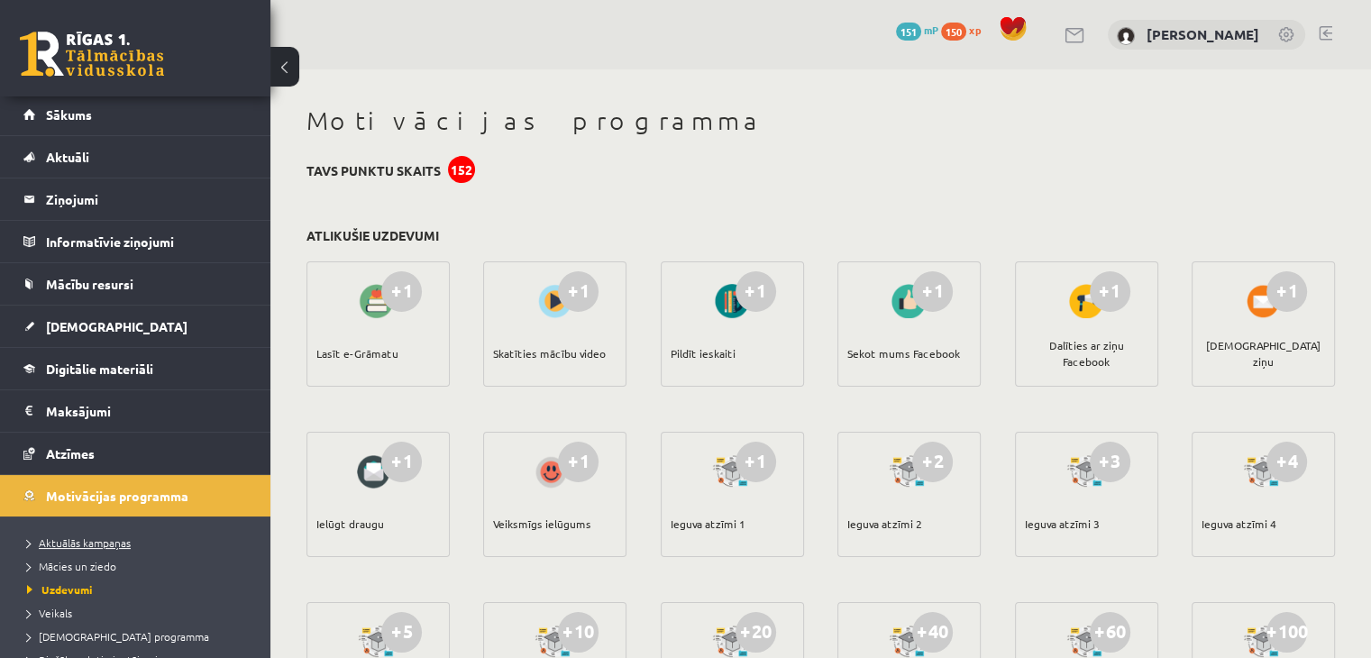
scroll to position [2, 0]
click at [126, 140] on link "Aktuāli" at bounding box center [135, 157] width 224 height 41
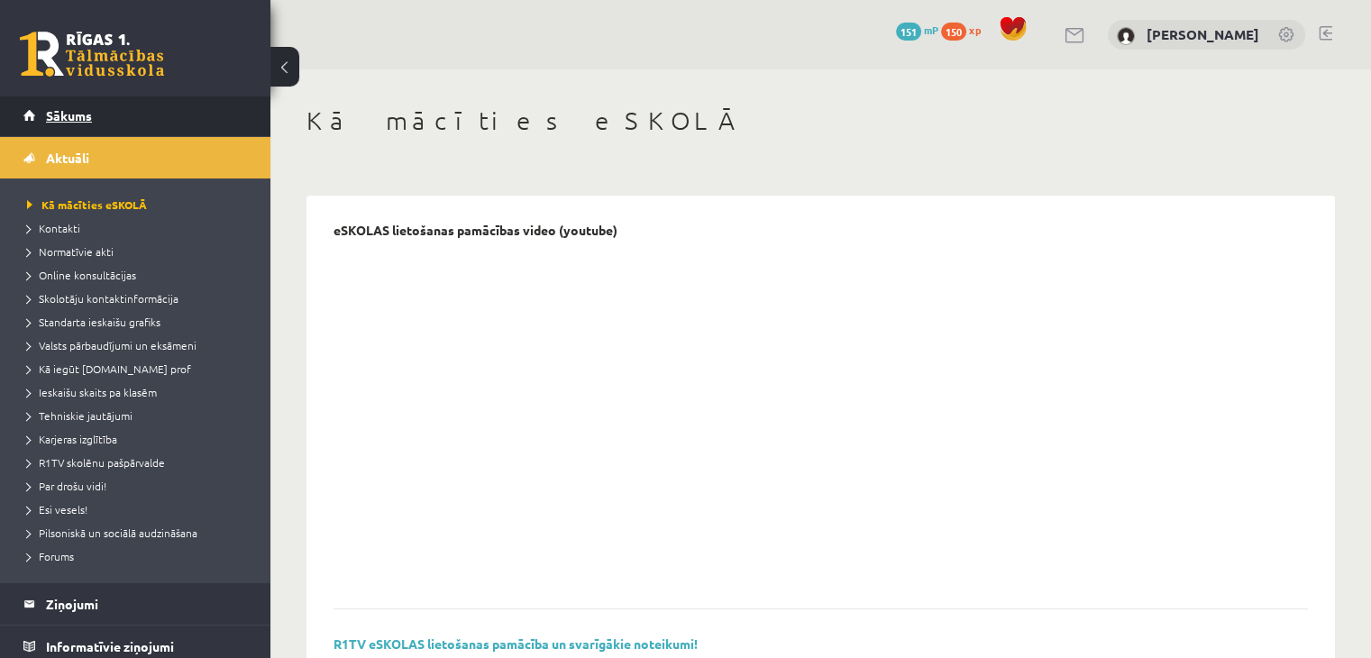
click at [102, 108] on link "Sākums" at bounding box center [135, 115] width 224 height 41
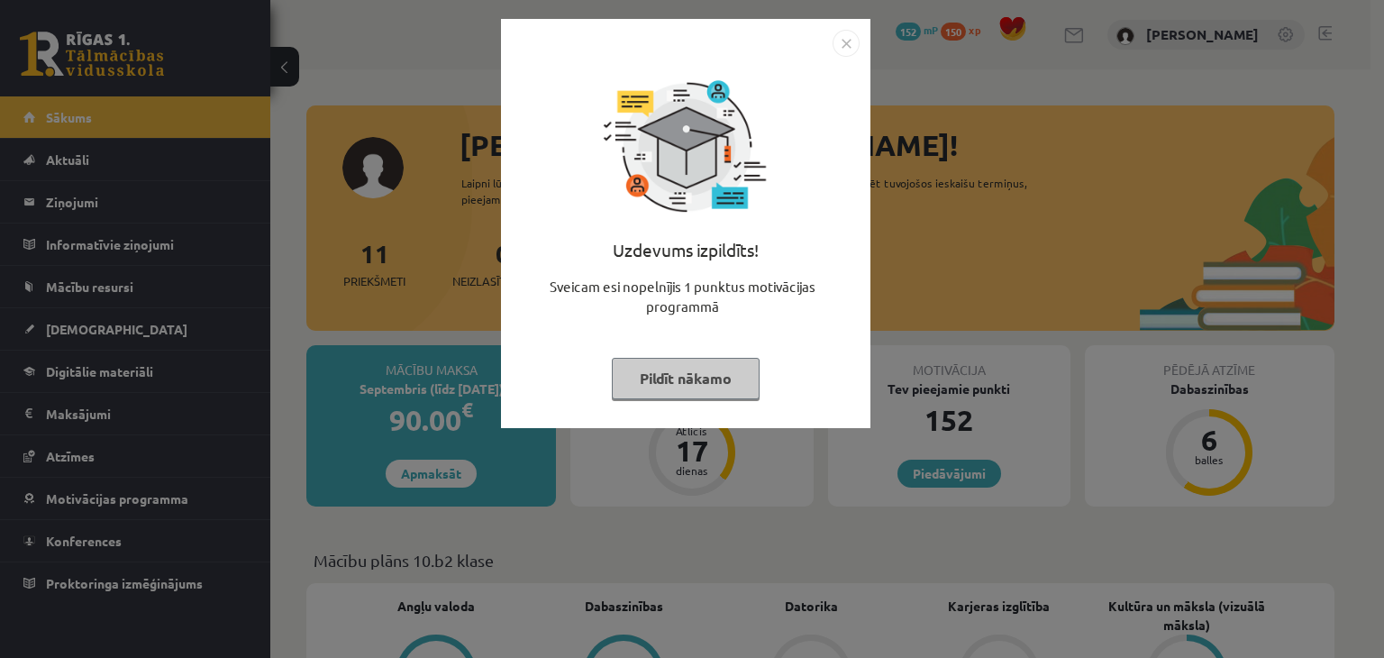
click at [683, 374] on button "Pildīt nākamo" at bounding box center [686, 378] width 148 height 41
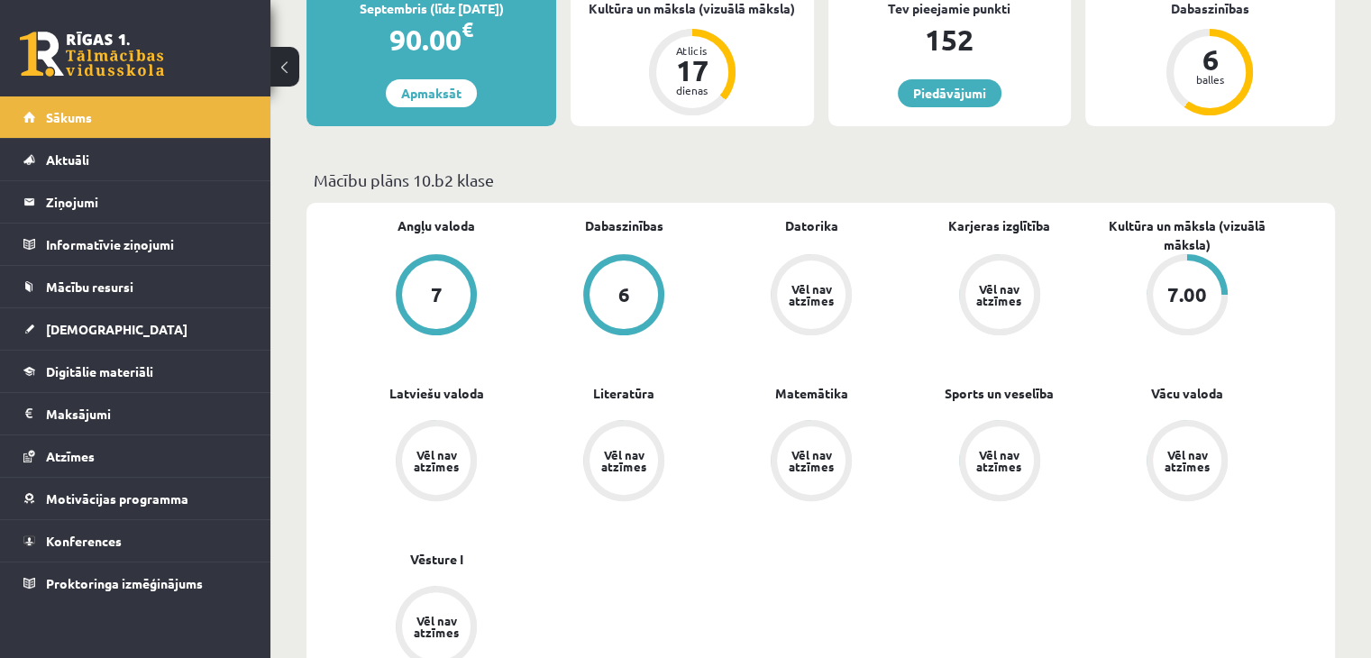
scroll to position [381, 0]
click at [1203, 287] on div "7.00" at bounding box center [1187, 294] width 40 height 20
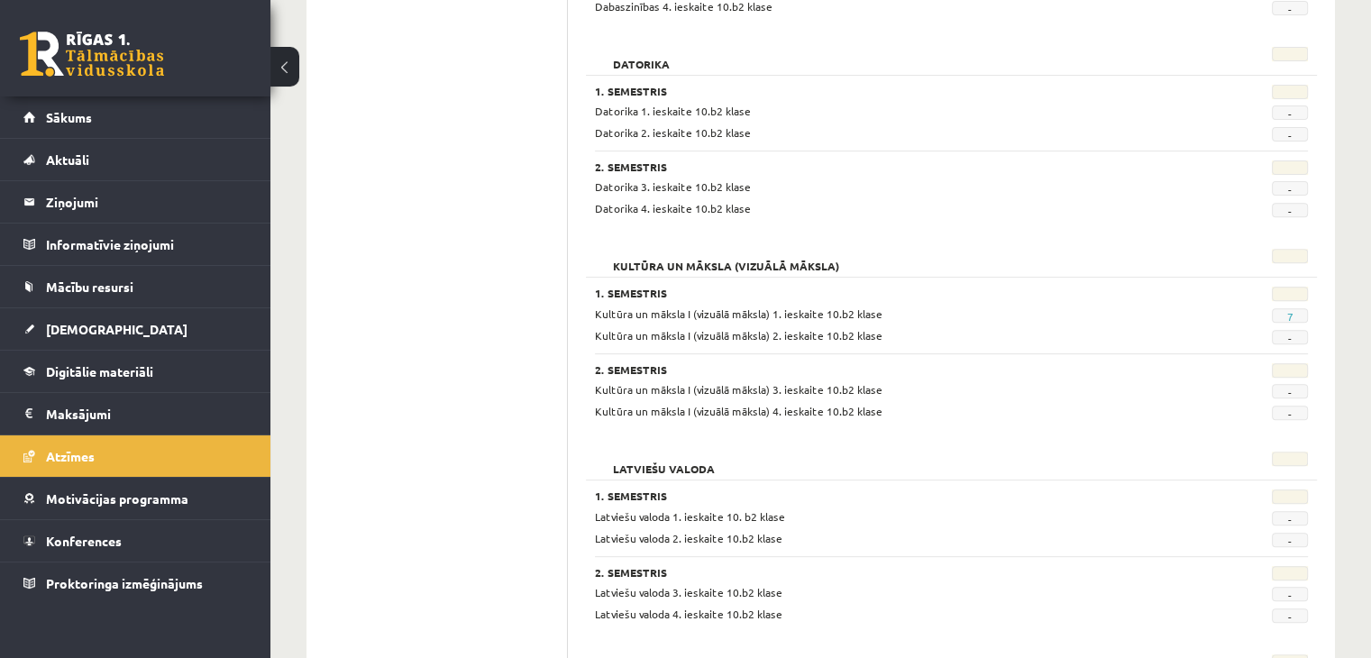
scroll to position [656, 0]
